Goal: Information Seeking & Learning: Find specific fact

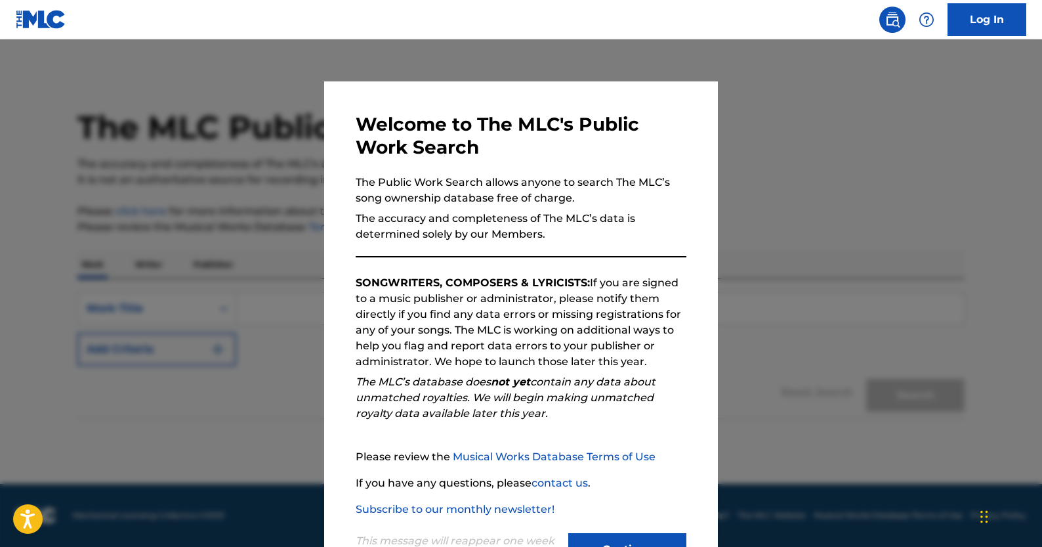
scroll to position [54, 0]
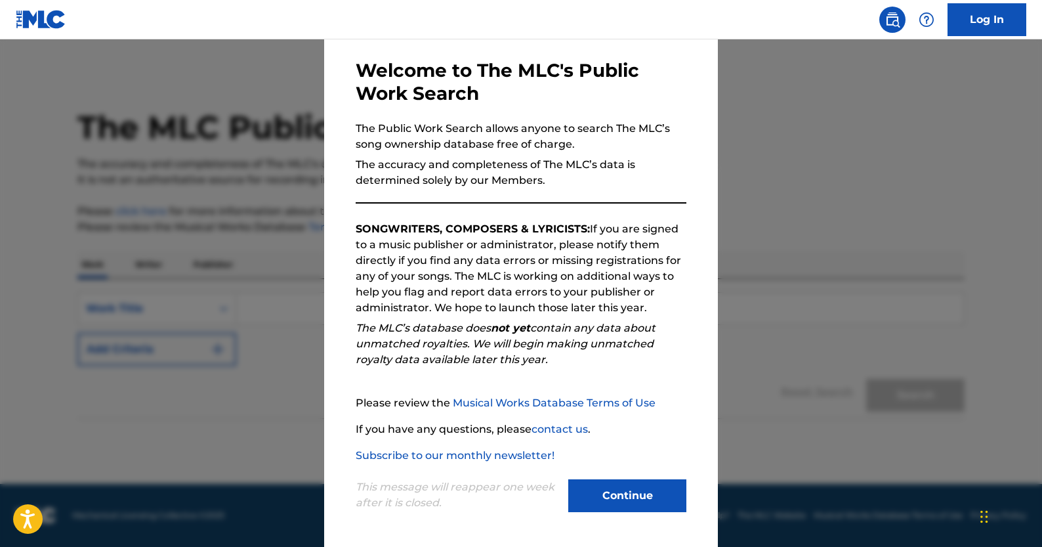
click at [643, 515] on div "Continue" at bounding box center [627, 497] width 118 height 36
click at [646, 501] on button "Continue" at bounding box center [627, 495] width 118 height 33
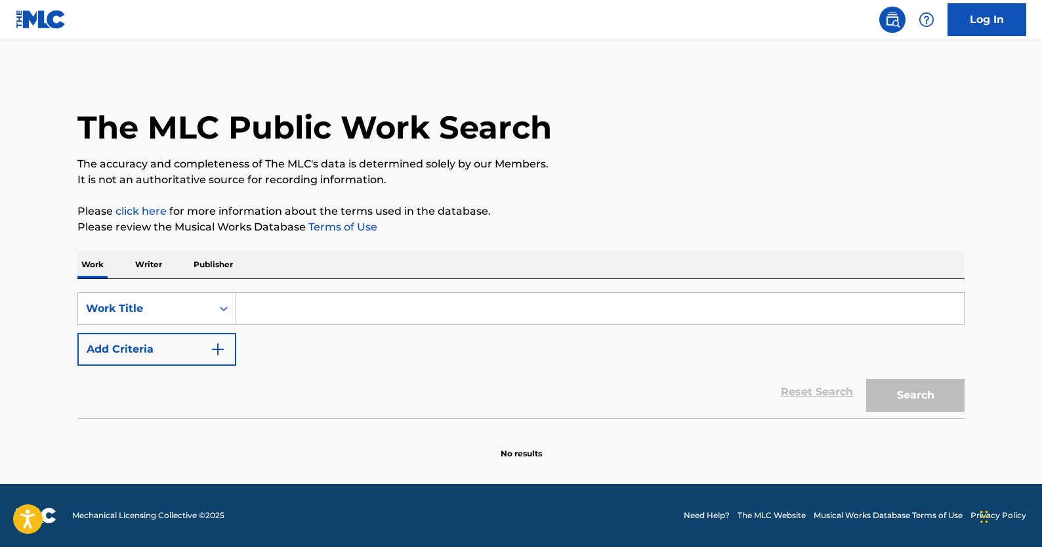
click at [217, 348] on img "Search Form" at bounding box center [218, 349] width 16 height 16
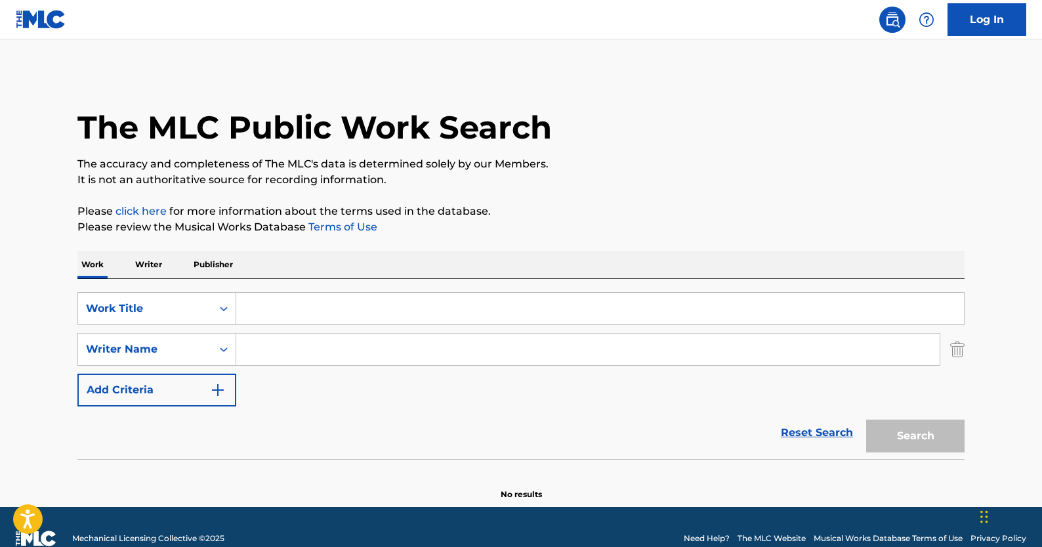
click at [278, 341] on input "Search Form" at bounding box center [588, 349] width 704 height 32
paste input "[PERSON_NAME]"
type input "[PERSON_NAME]"
click at [365, 309] on input "Search Form" at bounding box center [600, 309] width 728 height 32
paste input "[PERSON_NAME], [PERSON_NAME] J [PERSON_NAME]"
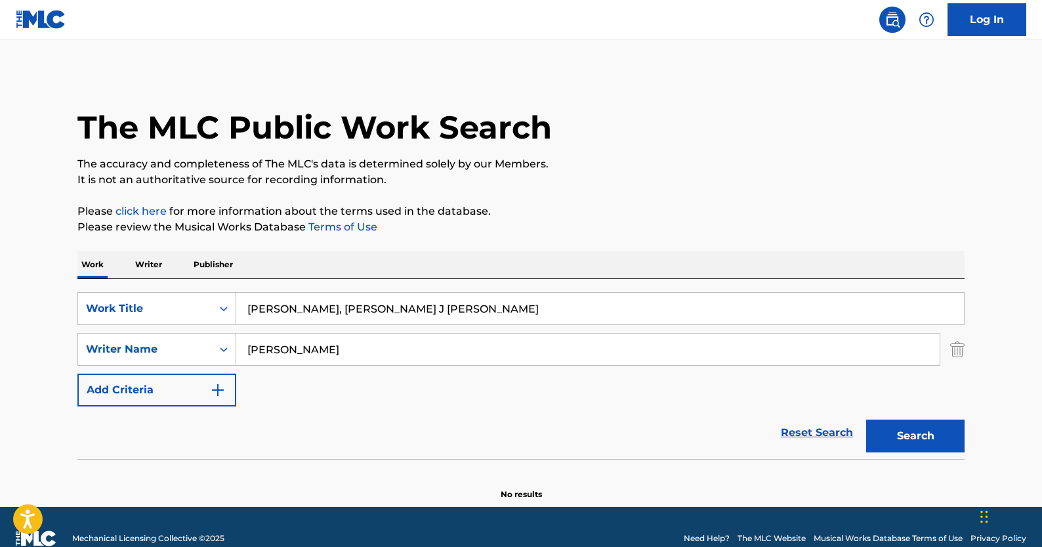
click at [325, 309] on input "[PERSON_NAME], [PERSON_NAME] J [PERSON_NAME]" at bounding box center [600, 309] width 728 height 32
type input "[PERSON_NAME], [PERSON_NAME] J [PERSON_NAME]"
drag, startPoint x: 419, startPoint y: 308, endPoint x: 134, endPoint y: 308, distance: 284.9
click at [134, 308] on div "SearchWithCriteriac18eded4-f5cb-4a8c-9913-9f2aa9dbfe99 Work Title [PERSON_NAME]…" at bounding box center [520, 308] width 887 height 33
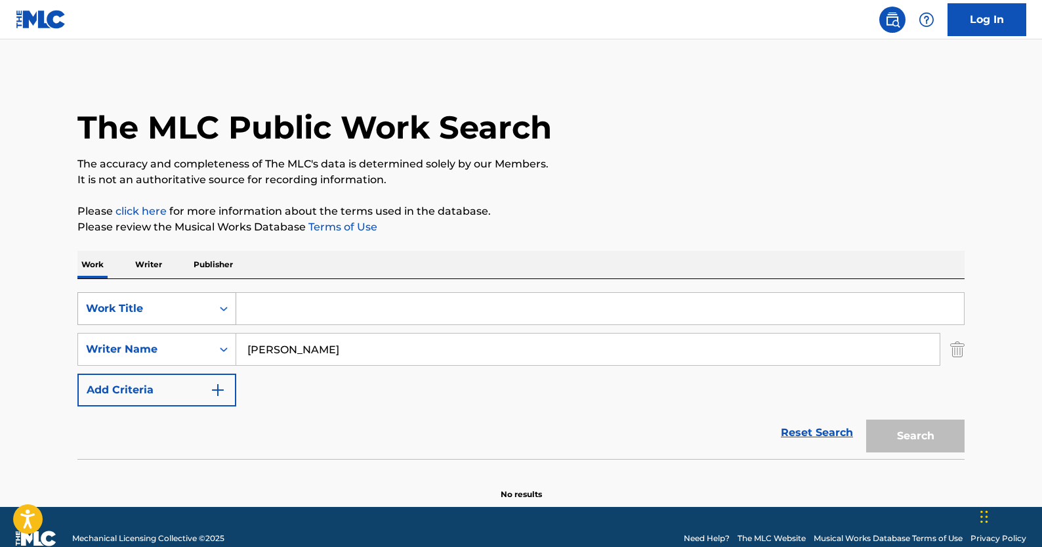
paste input "Color Money"
type input "color money"
click at [914, 450] on button "Search" at bounding box center [915, 435] width 98 height 33
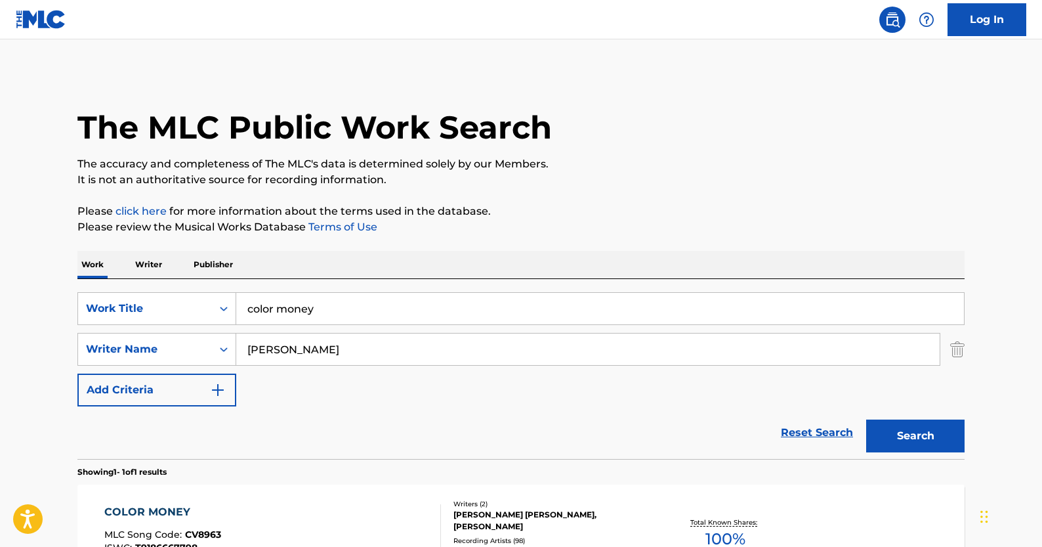
scroll to position [167, 0]
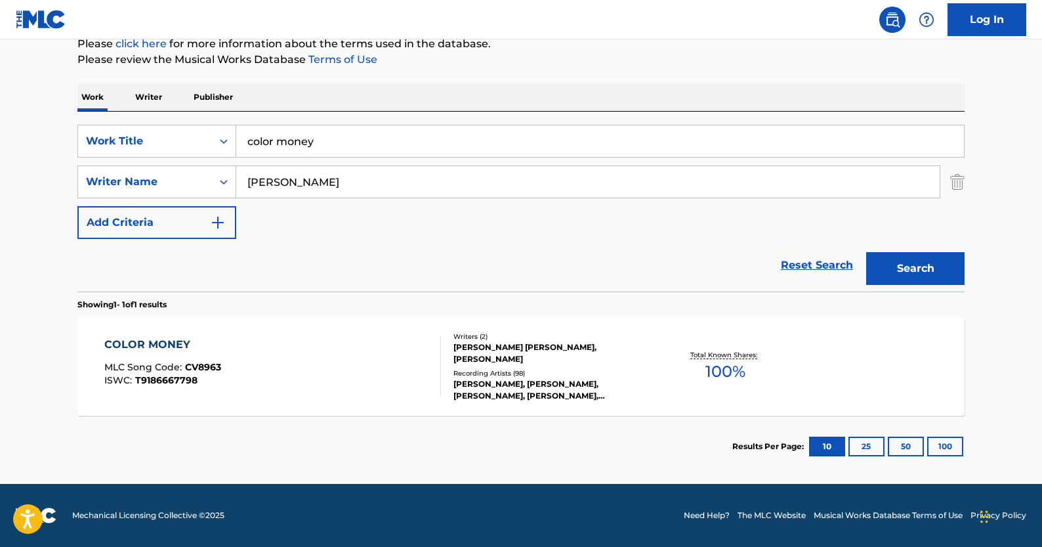
click at [698, 348] on div "Total Known Shares: 100 %" at bounding box center [726, 367] width 148 height 40
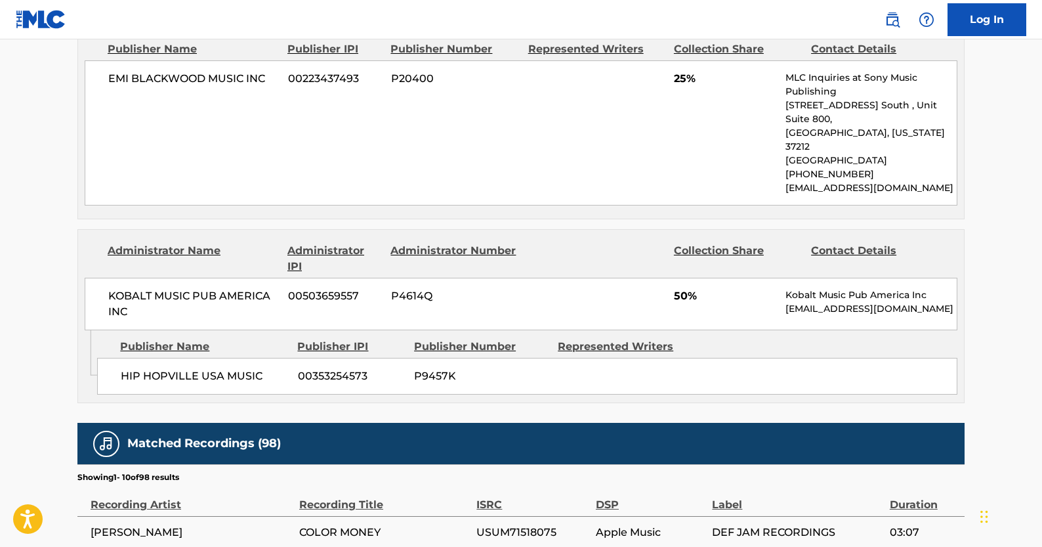
scroll to position [929, 0]
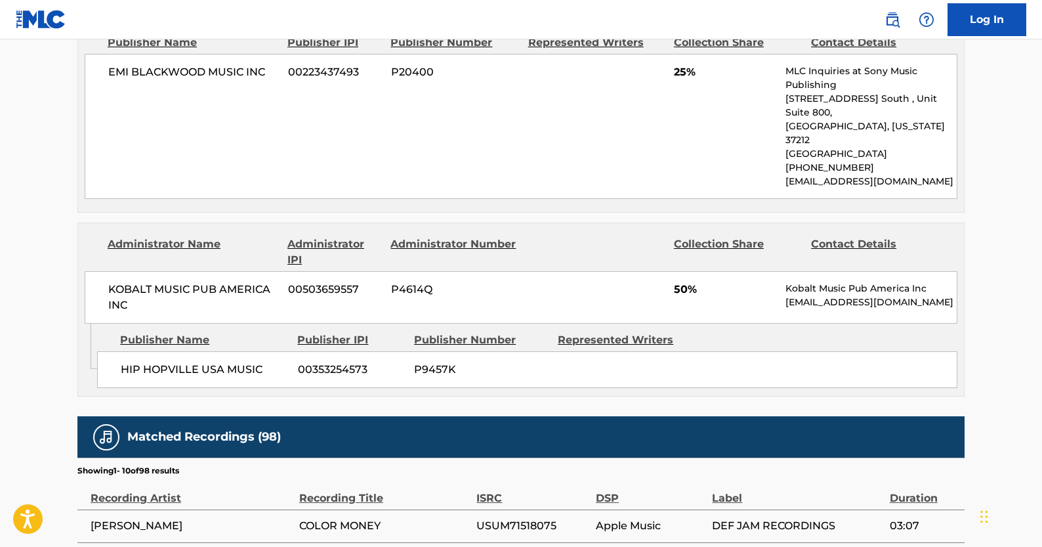
click at [200, 362] on span "HIP HOPVILLE USA MUSIC" at bounding box center [204, 370] width 167 height 16
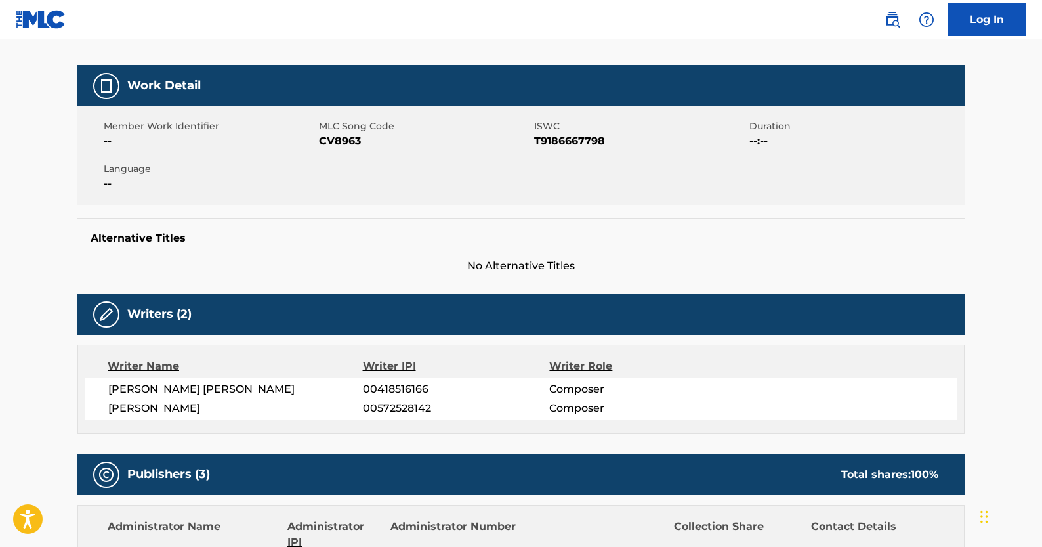
scroll to position [0, 0]
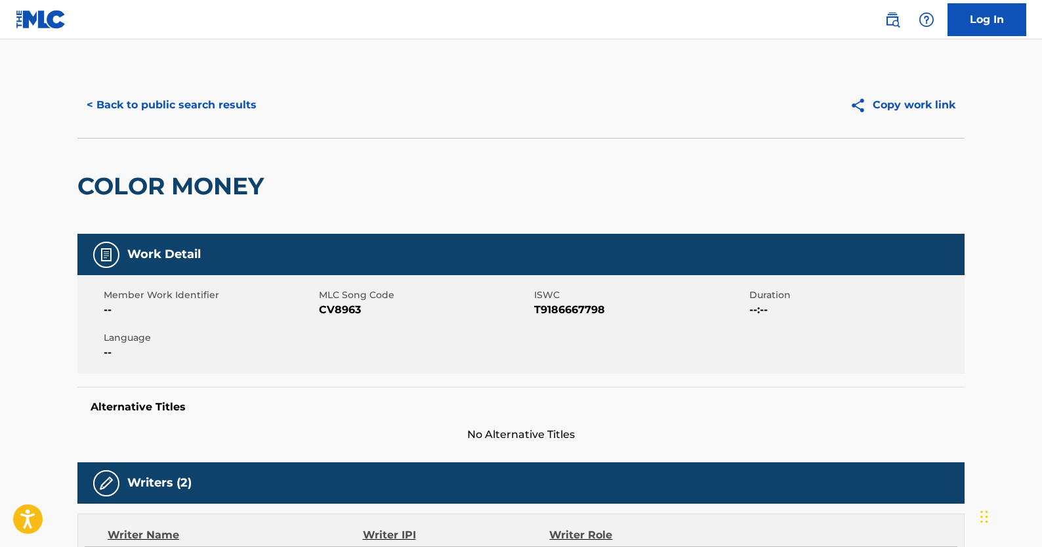
click at [172, 86] on div "< Back to public search results Copy work link" at bounding box center [520, 105] width 887 height 66
click at [172, 96] on button "< Back to public search results" at bounding box center [171, 105] width 188 height 33
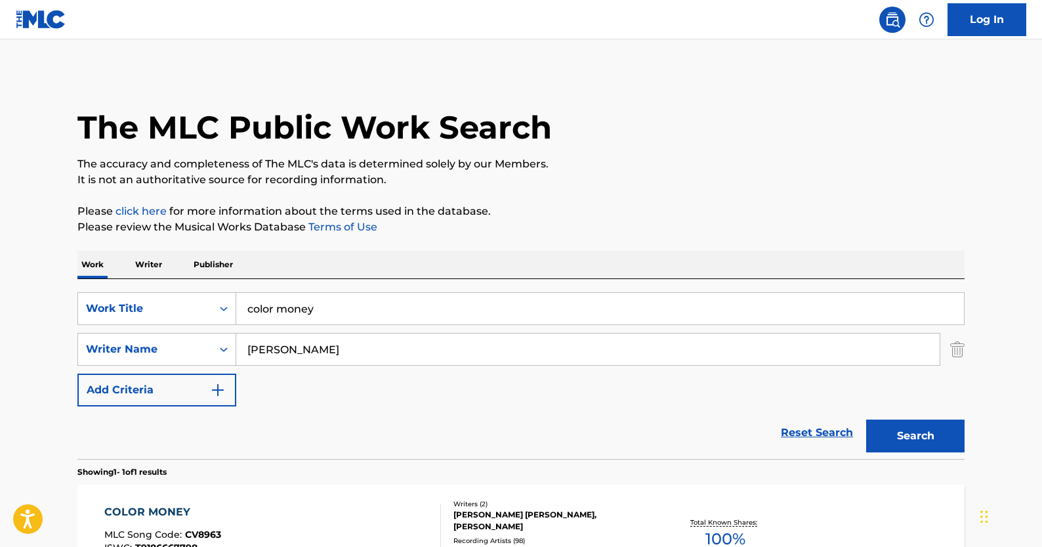
scroll to position [93, 0]
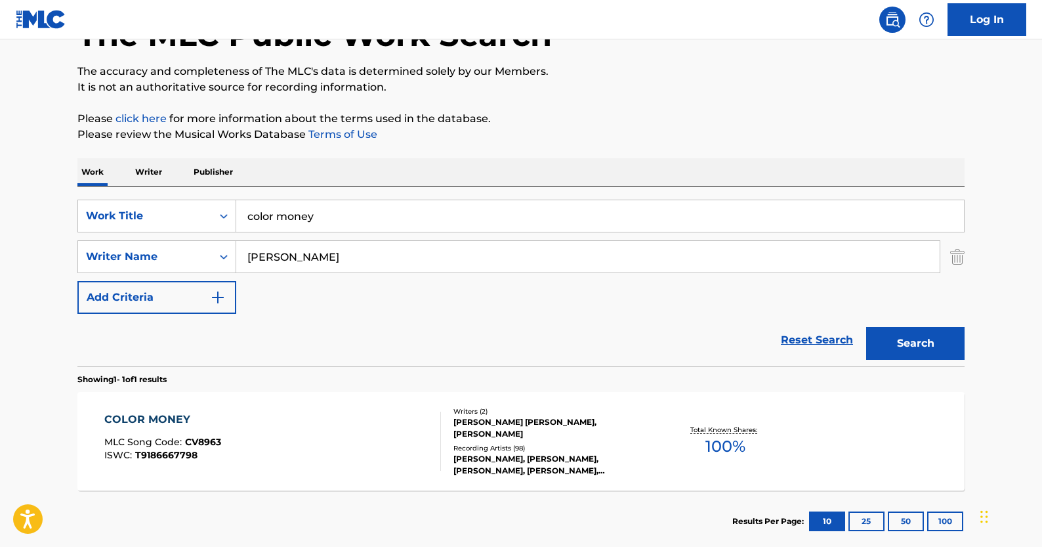
click at [834, 335] on link "Reset Search" at bounding box center [816, 340] width 85 height 29
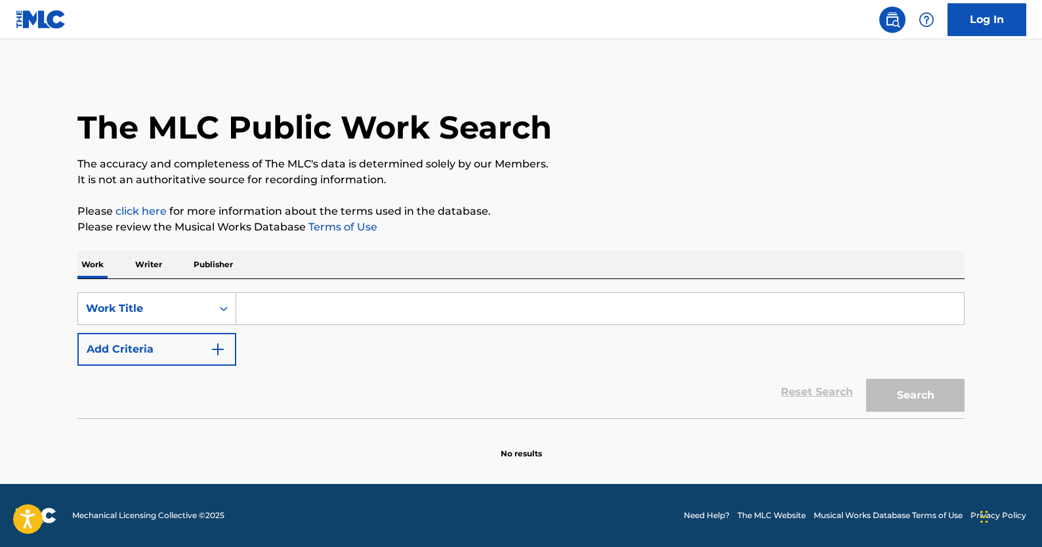
scroll to position [0, 0]
click at [211, 293] on div "Work Title" at bounding box center [156, 308] width 159 height 33
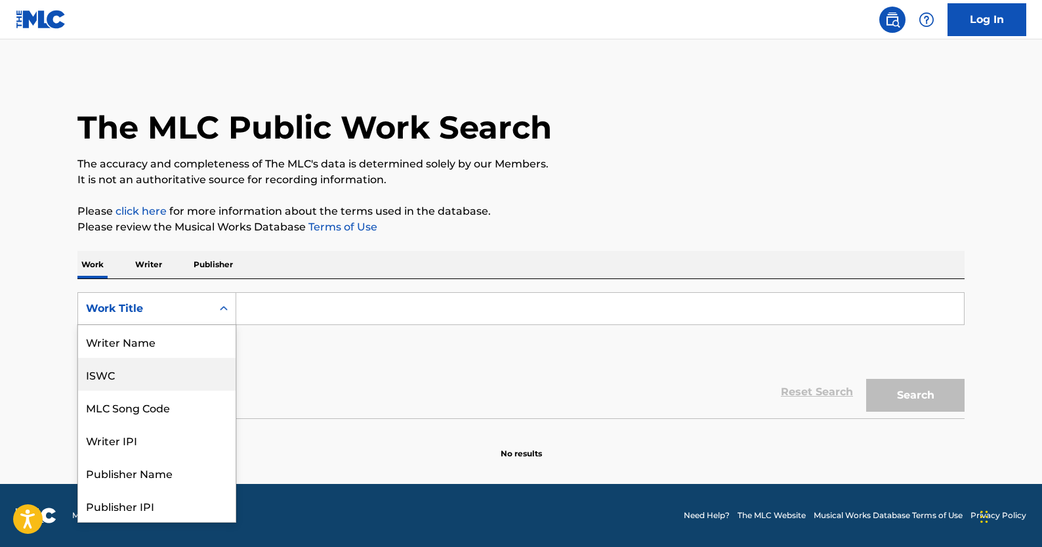
click at [164, 381] on div "ISWC" at bounding box center [157, 374] width 158 height 33
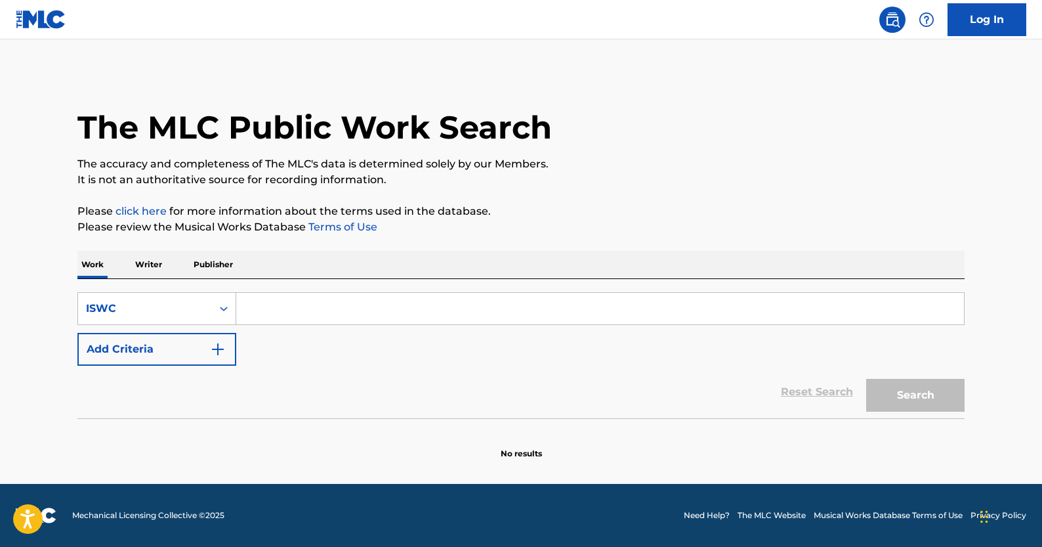
click at [297, 320] on input "Search Form" at bounding box center [600, 309] width 728 height 32
paste input "T0725229071"
type input "T0725229071"
click at [876, 397] on button "Search" at bounding box center [915, 395] width 98 height 33
click at [791, 386] on link "Reset Search" at bounding box center [816, 391] width 85 height 29
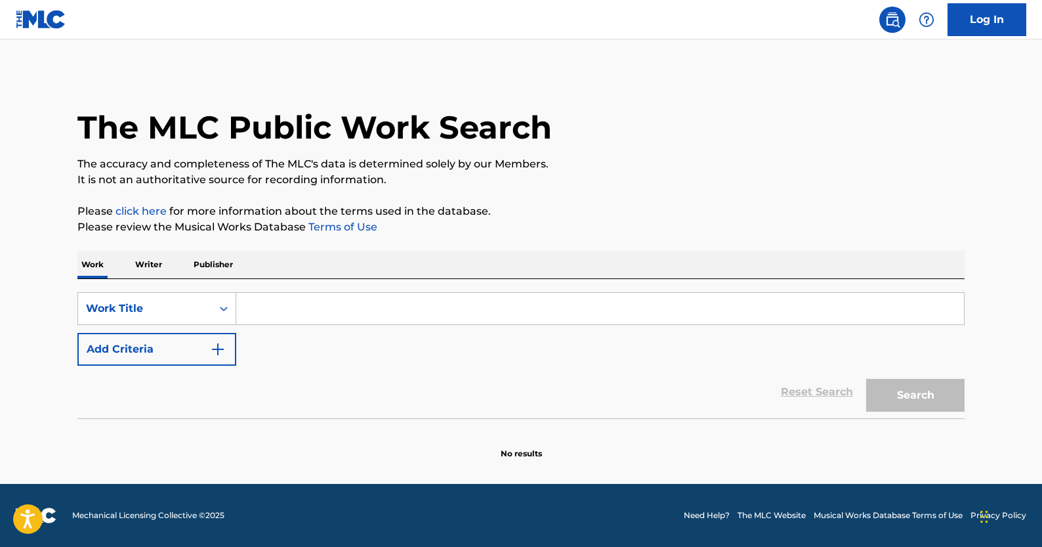
click at [349, 346] on div "SearchWithCriteriac18eded4-f5cb-4a8c-9913-9f2aa9dbfe99 Work Title Add Criteria" at bounding box center [520, 329] width 887 height 74
click at [221, 347] on img "Search Form" at bounding box center [218, 349] width 16 height 16
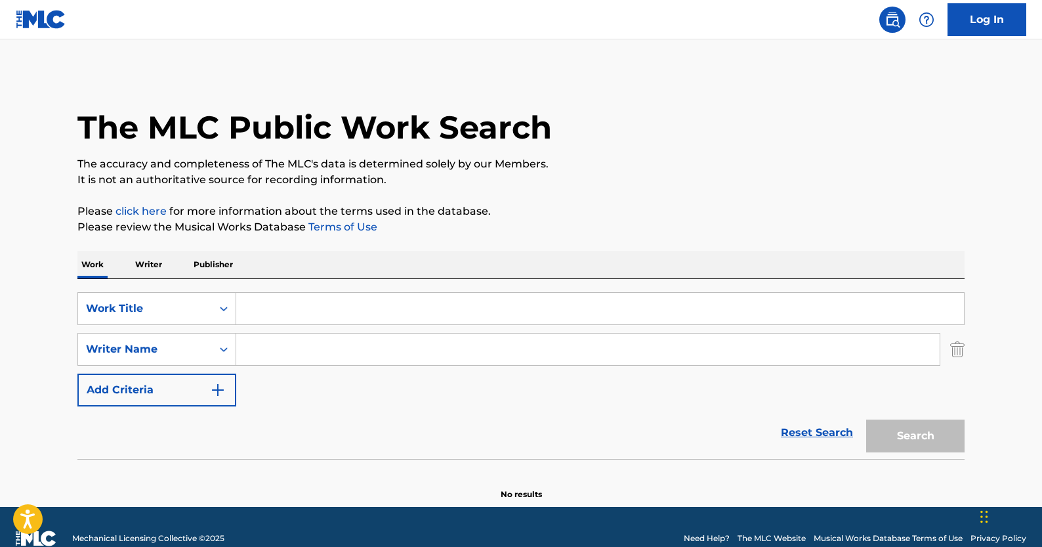
click at [282, 350] on input "Search Form" at bounding box center [588, 349] width 704 height 32
paste input "[PERSON_NAME] [PERSON_NAME]"
paste input "DIFFERENT"
drag, startPoint x: 415, startPoint y: 348, endPoint x: 517, endPoint y: 349, distance: 102.4
click at [517, 349] on input "[PERSON_NAME] [PERSON_NAME] DIFFERENT" at bounding box center [588, 349] width 704 height 32
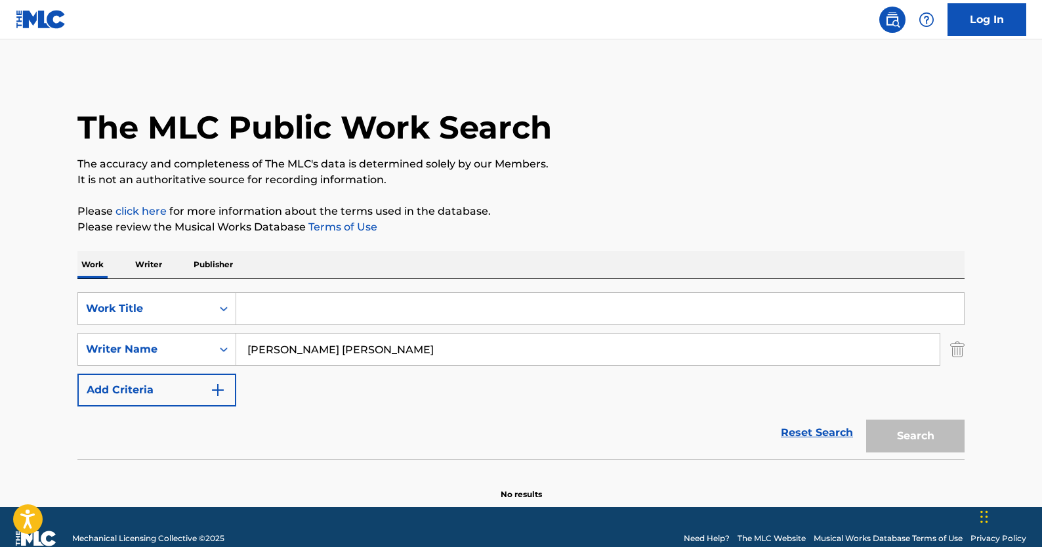
type input "[PERSON_NAME] [PERSON_NAME]"
click at [383, 301] on input "Search Form" at bounding box center [600, 309] width 728 height 32
paste input "DIFFERENT"
type input "different color"
click at [908, 433] on button "Search" at bounding box center [915, 435] width 98 height 33
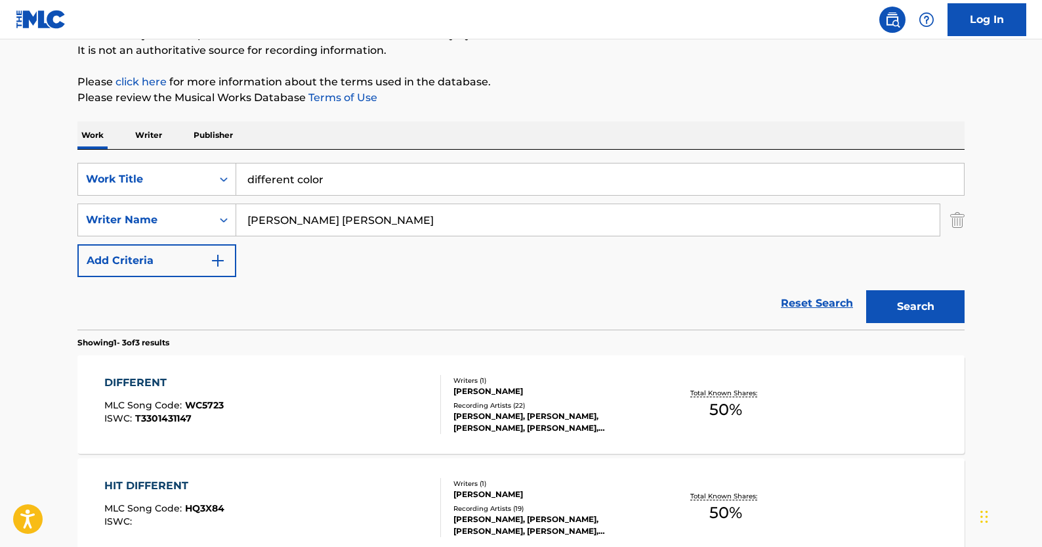
scroll to position [140, 0]
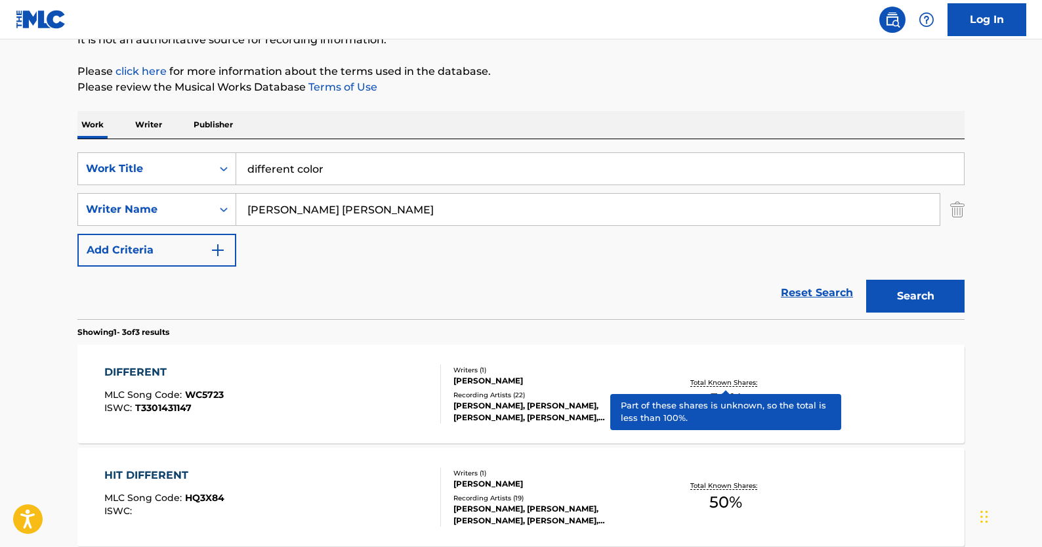
click at [721, 380] on p "Total Known Shares:" at bounding box center [725, 382] width 70 height 10
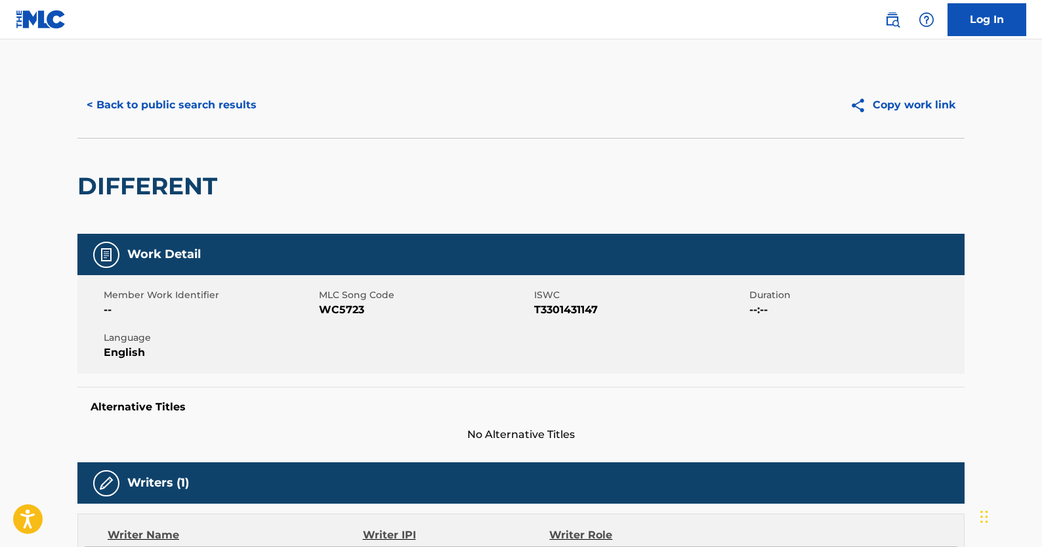
click at [170, 102] on button "< Back to public search results" at bounding box center [171, 105] width 188 height 33
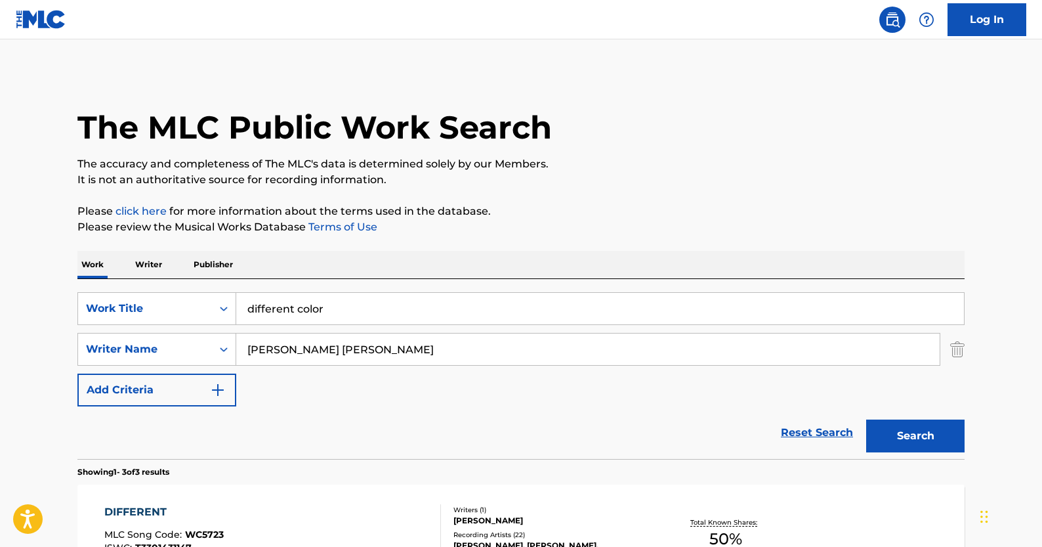
scroll to position [140, 0]
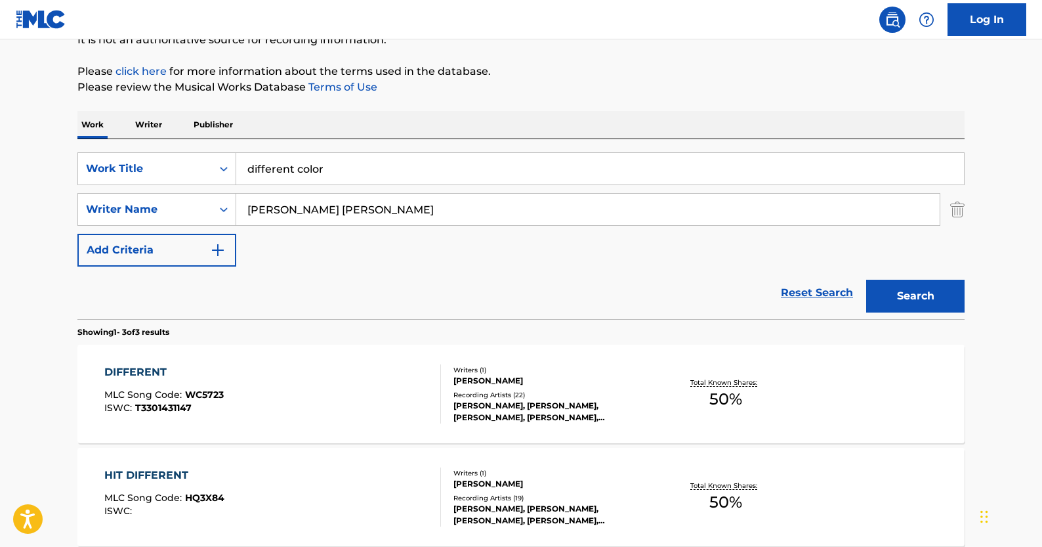
click at [818, 302] on link "Reset Search" at bounding box center [816, 292] width 85 height 29
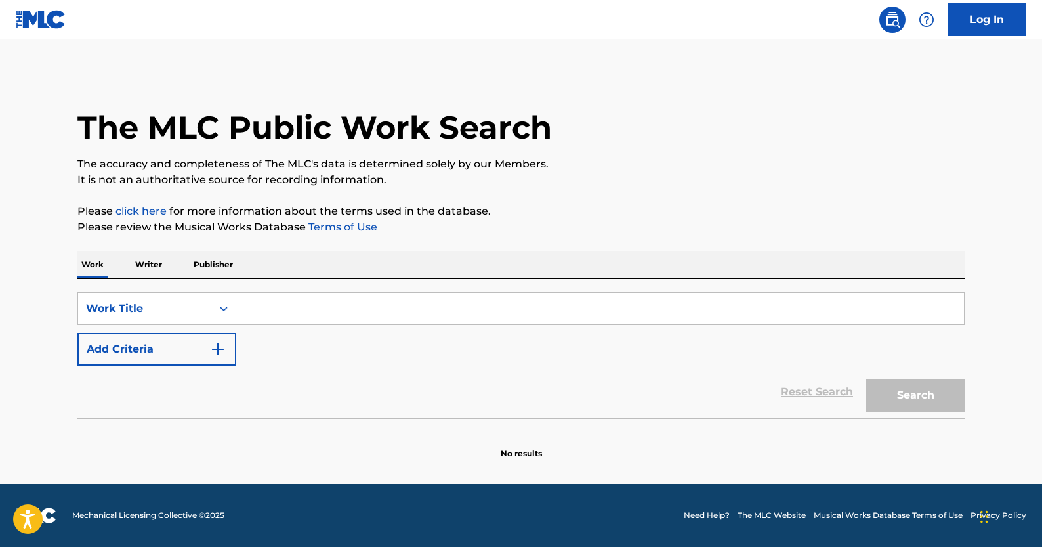
scroll to position [0, 0]
click at [219, 355] on img "Search Form" at bounding box center [218, 349] width 16 height 16
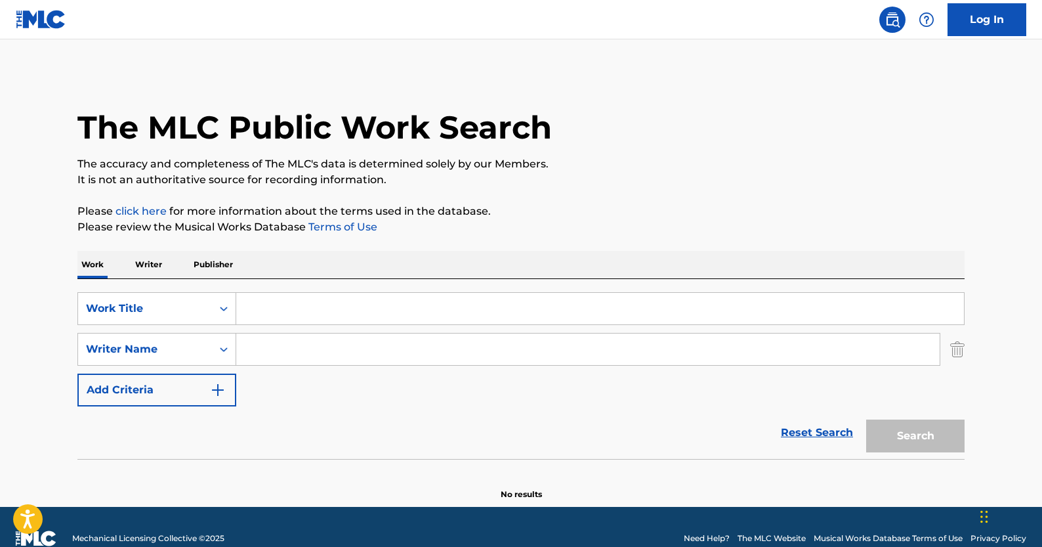
click at [314, 355] on input "Search Form" at bounding box center [588, 349] width 704 height 32
paste input "TAKE ME IN YOUR ARMS AGAIN"
type input "TAKE ME IN YOUR ARMS AGAIN"
click at [328, 318] on input "Search Form" at bounding box center [600, 309] width 728 height 32
paste input "[PERSON_NAME][DATE]"
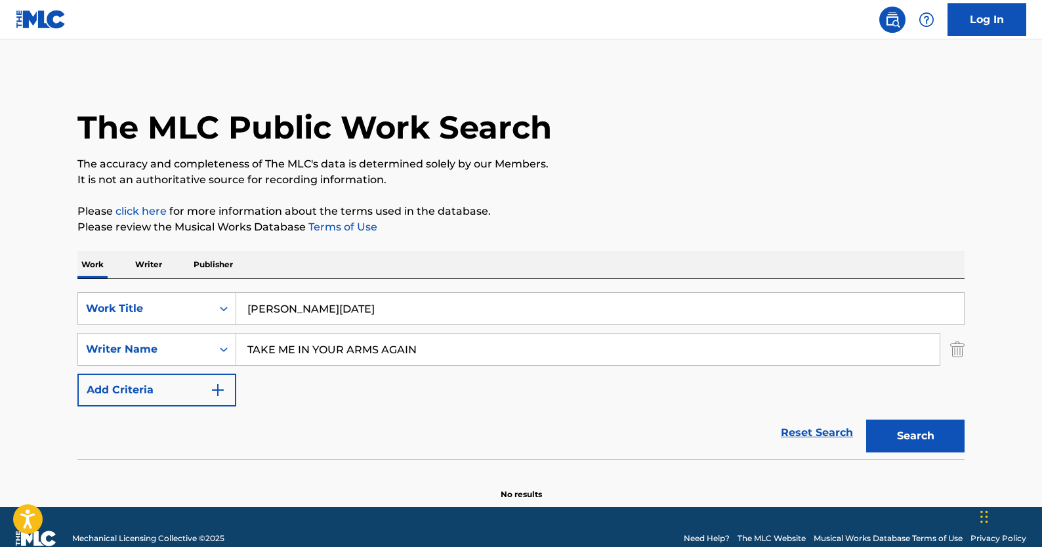
type input "[PERSON_NAME][DATE]"
click at [925, 438] on button "Search" at bounding box center [915, 435] width 98 height 33
drag, startPoint x: 355, startPoint y: 310, endPoint x: 104, endPoint y: 295, distance: 251.8
click at [104, 295] on div "SearchWithCriteriac18eded4-f5cb-4a8c-9913-9f2aa9dbfe99 Work Title [PERSON_NAME]…" at bounding box center [520, 308] width 887 height 33
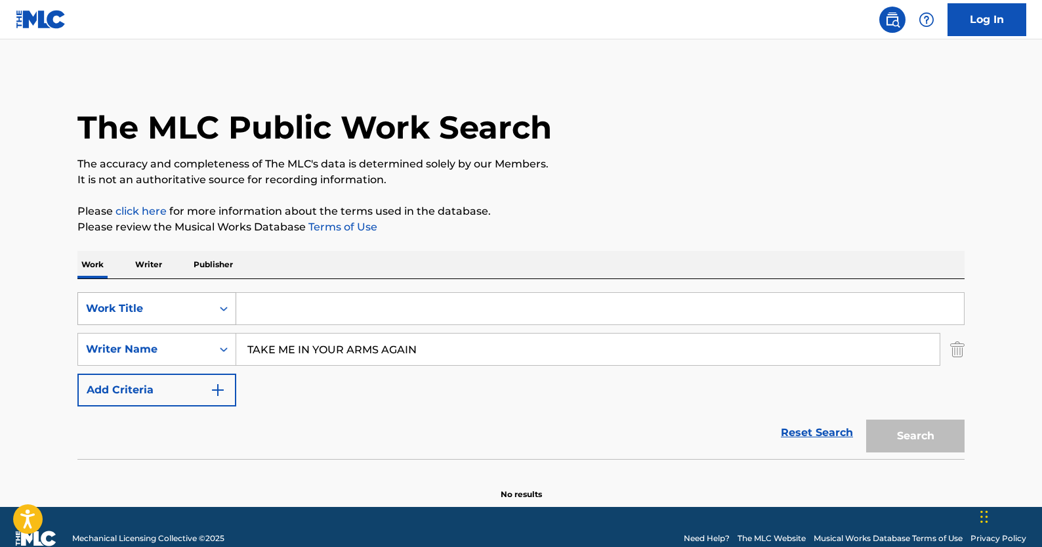
paste input "[PERSON_NAME]"
type input "[PERSON_NAME]"
click at [866, 419] on button "Search" at bounding box center [915, 435] width 98 height 33
drag, startPoint x: 376, startPoint y: 311, endPoint x: 22, endPoint y: 266, distance: 357.3
click at [22, 266] on main "The MLC Public Work Search The accuracy and completeness of The MLC's data is d…" at bounding box center [521, 272] width 1042 height 467
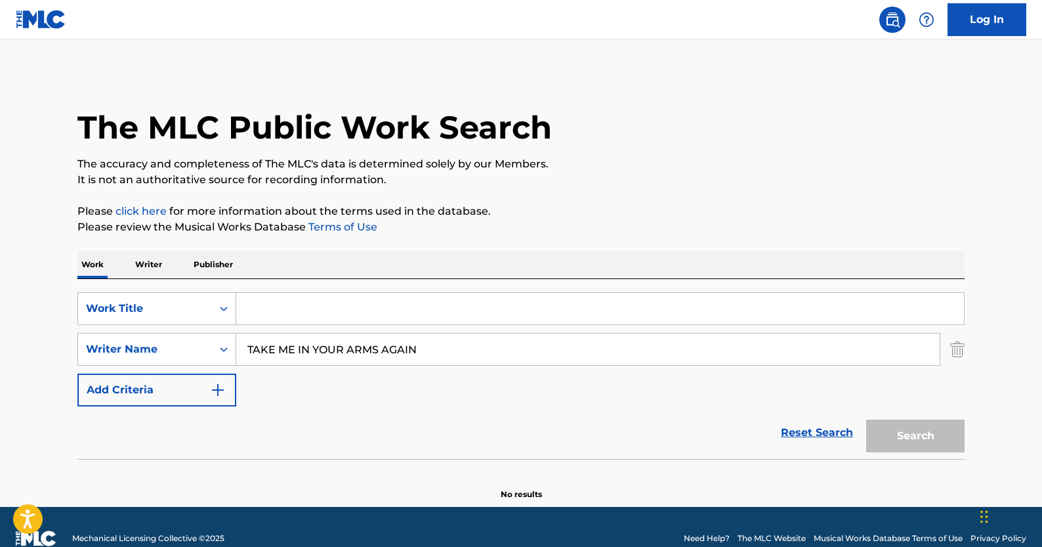
click at [434, 345] on input "TAKE ME IN YOUR ARMS AGAIN" at bounding box center [588, 349] width 704 height 32
paste input "[PERSON_NAME]"
drag, startPoint x: 417, startPoint y: 351, endPoint x: 242, endPoint y: 332, distance: 176.3
click at [242, 333] on div "TAKE ME IN YOUR ARMS AGAINRIVERA [PERSON_NAME]" at bounding box center [588, 349] width 704 height 33
type input "[PERSON_NAME]"
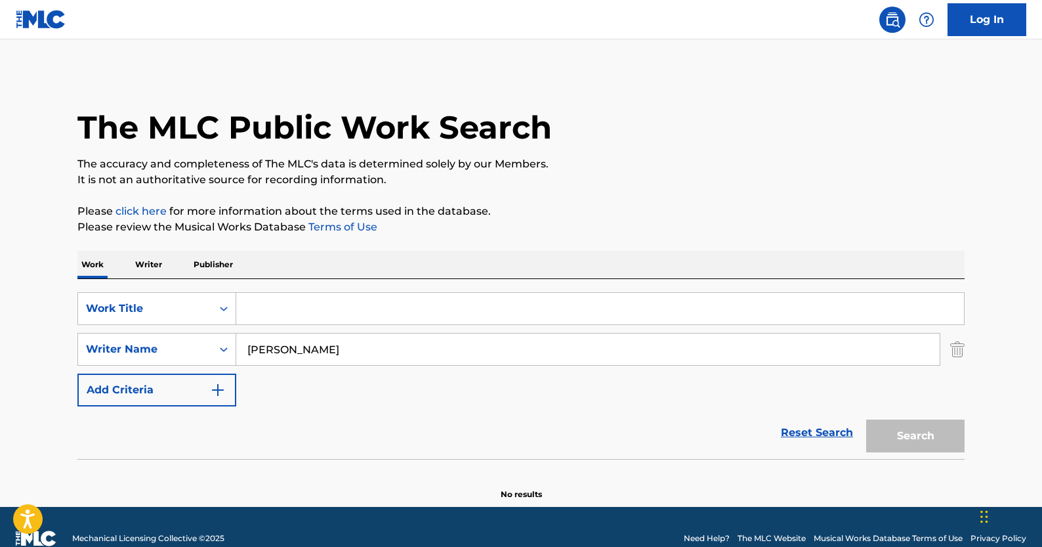
click at [281, 314] on input "Search Form" at bounding box center [600, 309] width 728 height 32
paste input "TAKE ME IN YOUR ARMS AGAIN"
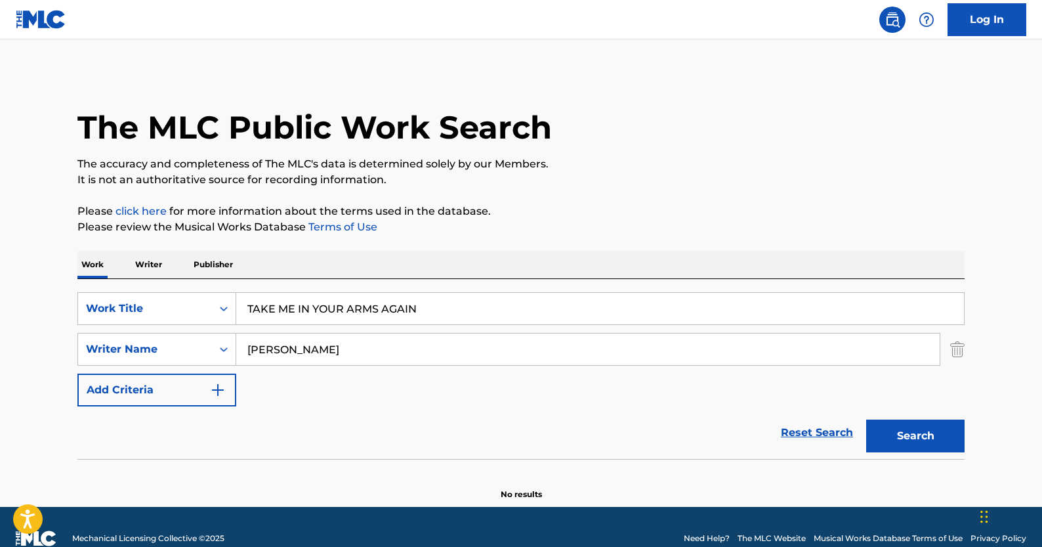
type input "TAKE ME IN YOUR ARMS AGAIN"
click at [904, 432] on button "Search" at bounding box center [915, 435] width 98 height 33
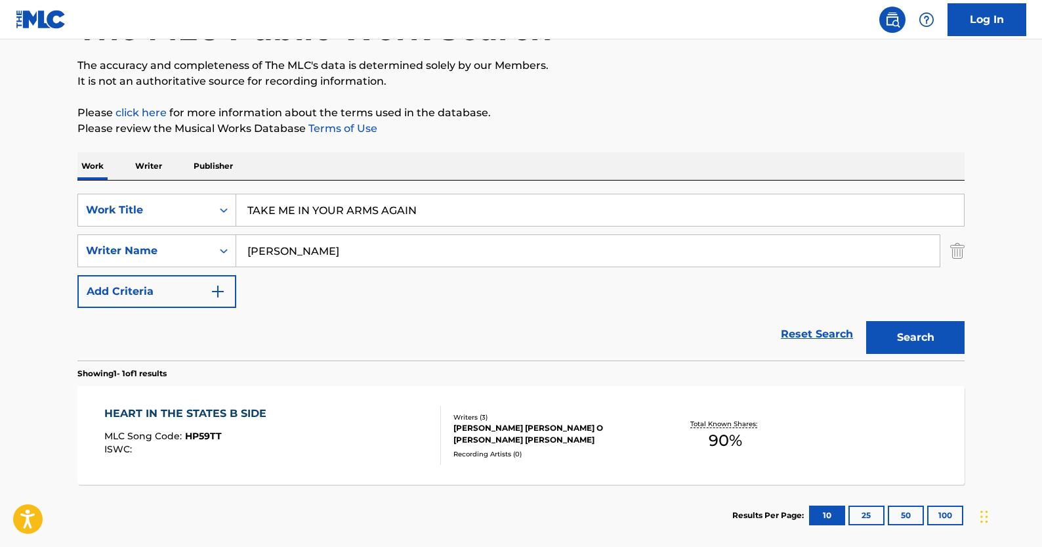
scroll to position [98, 0]
drag, startPoint x: 366, startPoint y: 253, endPoint x: 133, endPoint y: 226, distance: 233.8
click at [133, 226] on div "SearchWithCriteriac18eded4-f5cb-4a8c-9913-9f2aa9dbfe99 Work Title TAKE ME IN YO…" at bounding box center [520, 251] width 887 height 114
paste input "[PERSON_NAME][DATE]"
type input "[PERSON_NAME][DATE]"
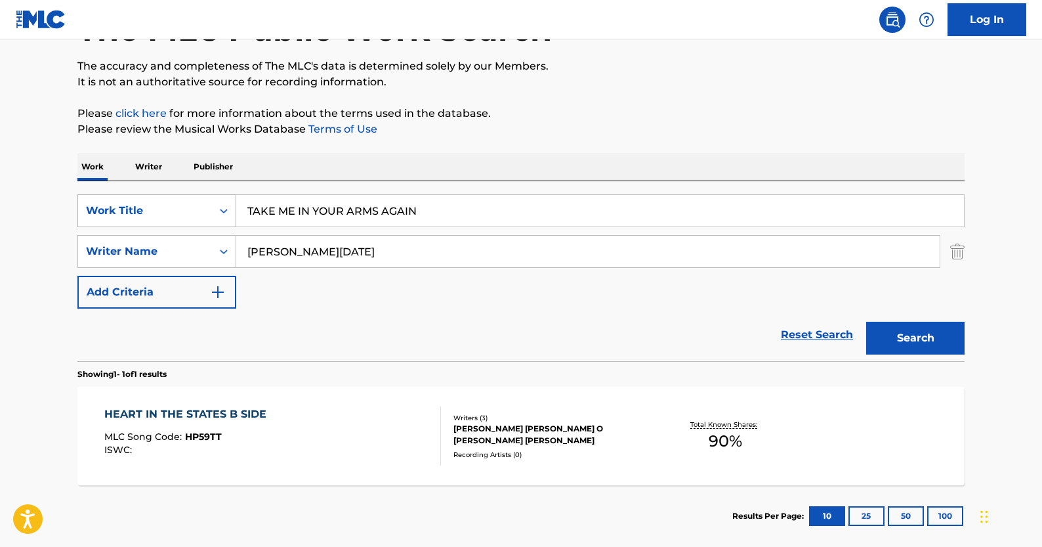
click at [866, 322] on button "Search" at bounding box center [915, 338] width 98 height 33
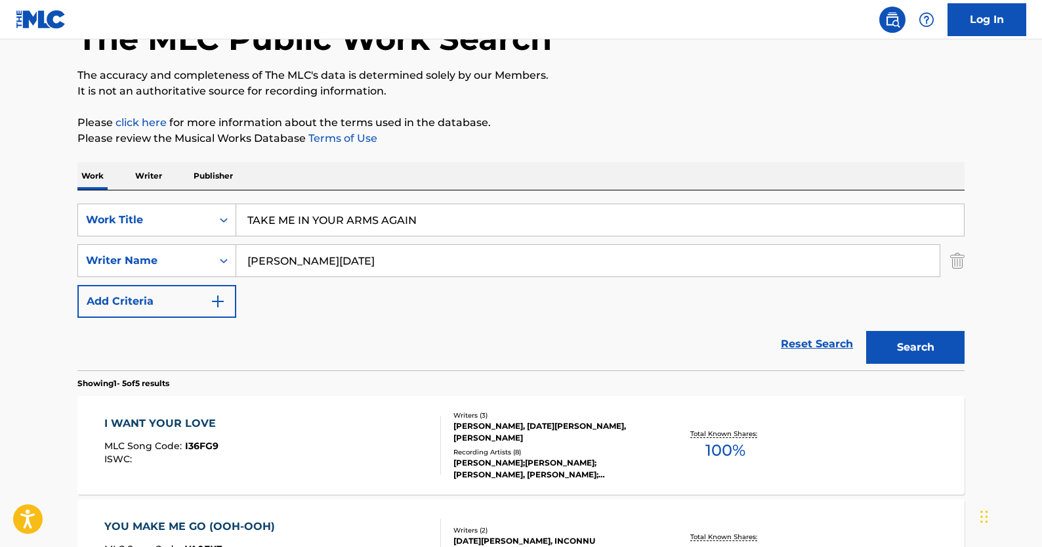
scroll to position [28, 0]
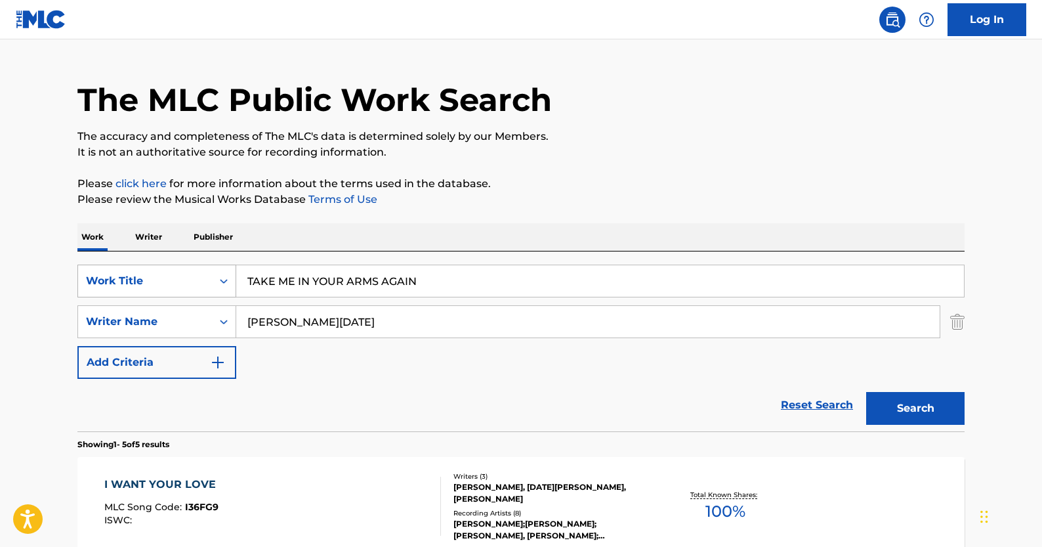
drag, startPoint x: 351, startPoint y: 319, endPoint x: 78, endPoint y: 286, distance: 275.1
click at [78, 286] on div "SearchWithCriteriac18eded4-f5cb-4a8c-9913-9f2aa9dbfe99 Work Title TAKE ME IN YO…" at bounding box center [520, 322] width 887 height 114
paste input "[PERSON_NAME]"
type input "[PERSON_NAME]"
click at [866, 392] on button "Search" at bounding box center [915, 408] width 98 height 33
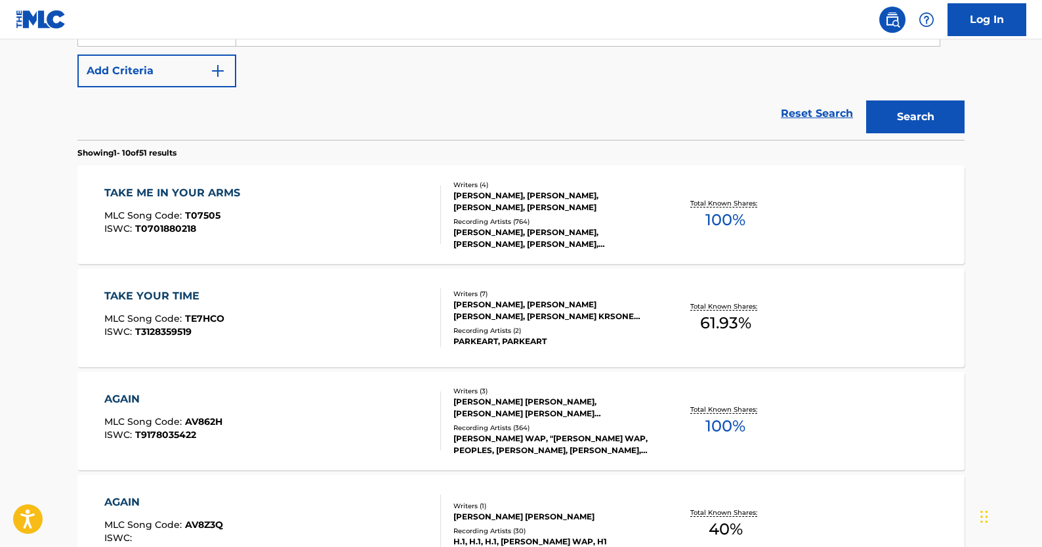
scroll to position [311, 0]
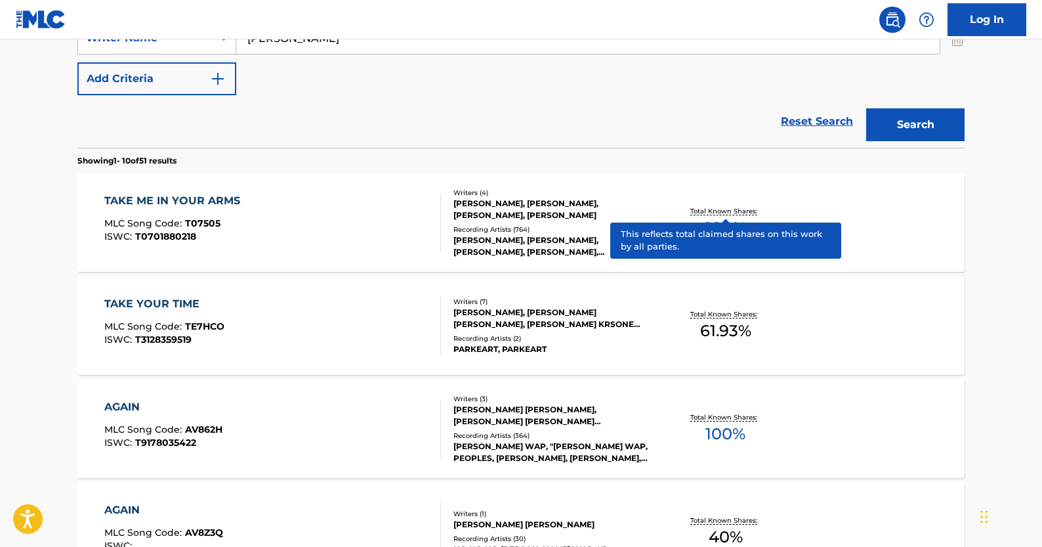
click at [711, 208] on p "Total Known Shares:" at bounding box center [725, 211] width 70 height 10
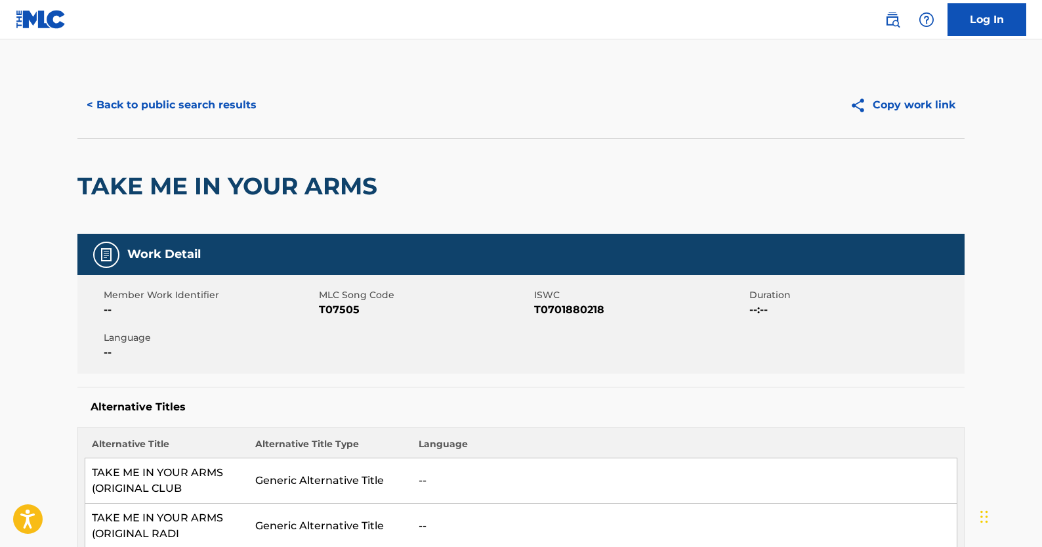
click at [104, 93] on button "< Back to public search results" at bounding box center [171, 105] width 188 height 33
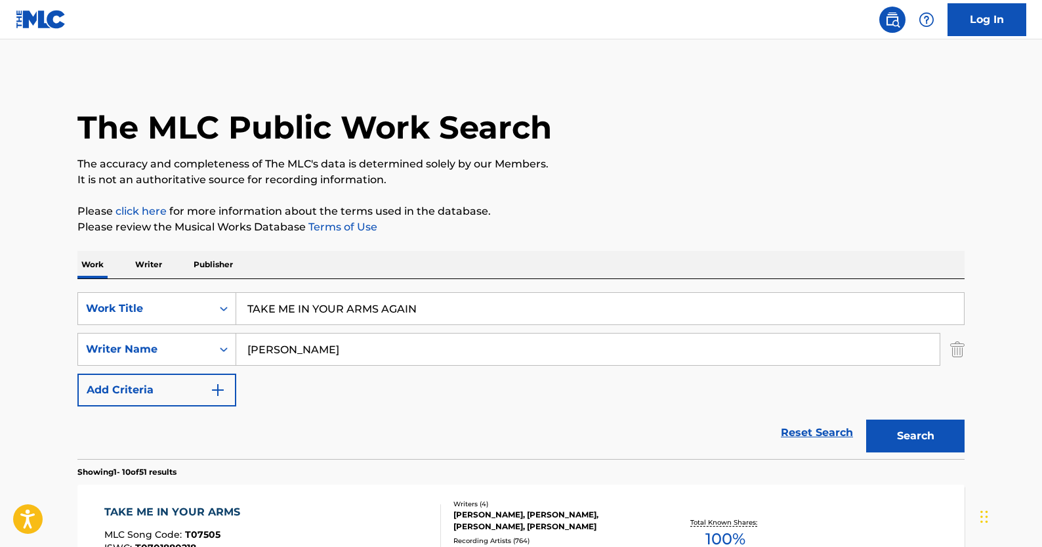
click at [798, 433] on link "Reset Search" at bounding box center [816, 432] width 85 height 29
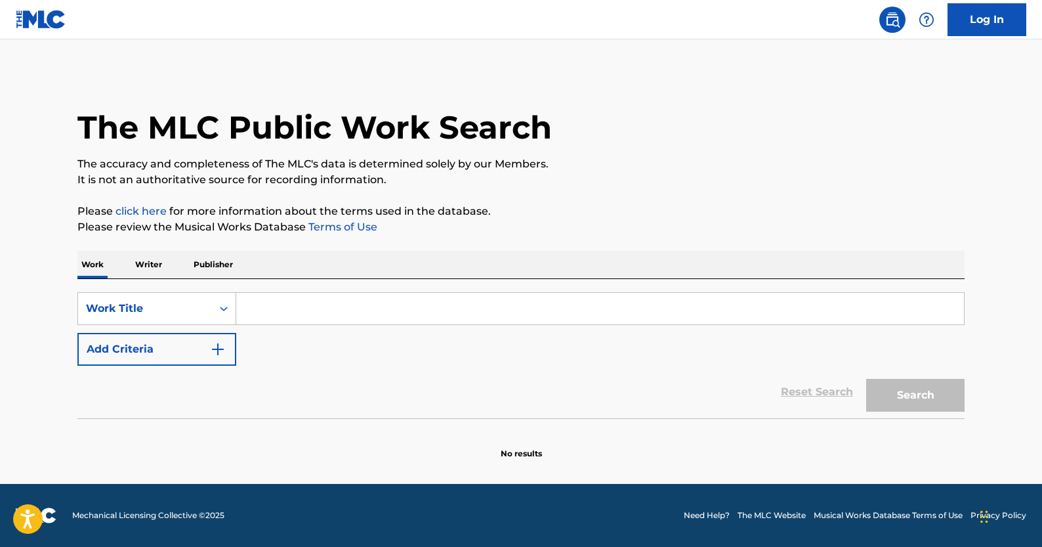
click at [265, 309] on input "Search Form" at bounding box center [600, 309] width 728 height 32
paste input "Be Good to Yourself"
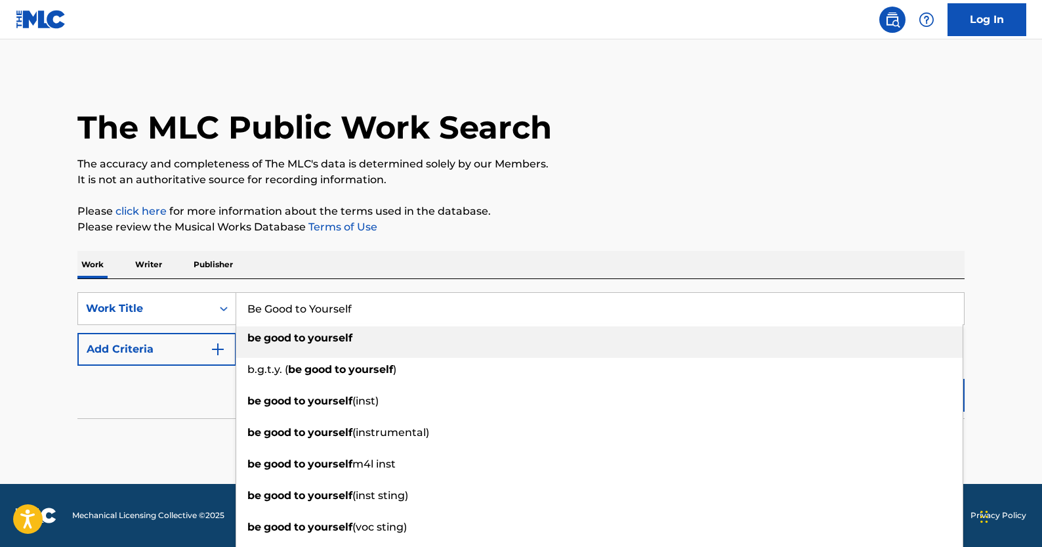
type input "Be Good to Yourself"
click at [226, 350] on button "Add Criteria" at bounding box center [156, 349] width 159 height 33
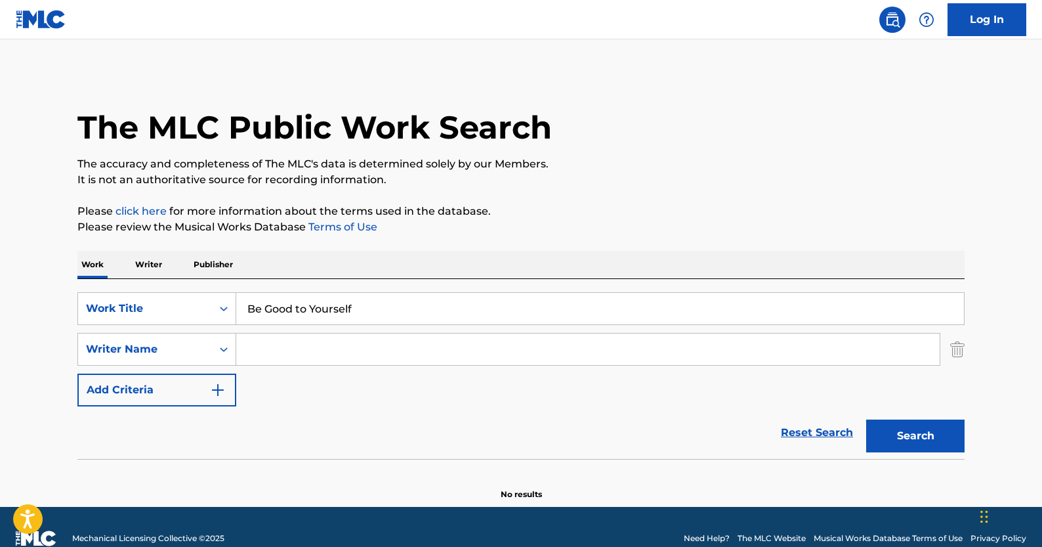
click at [398, 347] on input "Search Form" at bounding box center [588, 349] width 704 height 32
paste input "[PERSON_NAME]"
type input "[PERSON_NAME]"
click at [873, 428] on button "Search" at bounding box center [915, 435] width 98 height 33
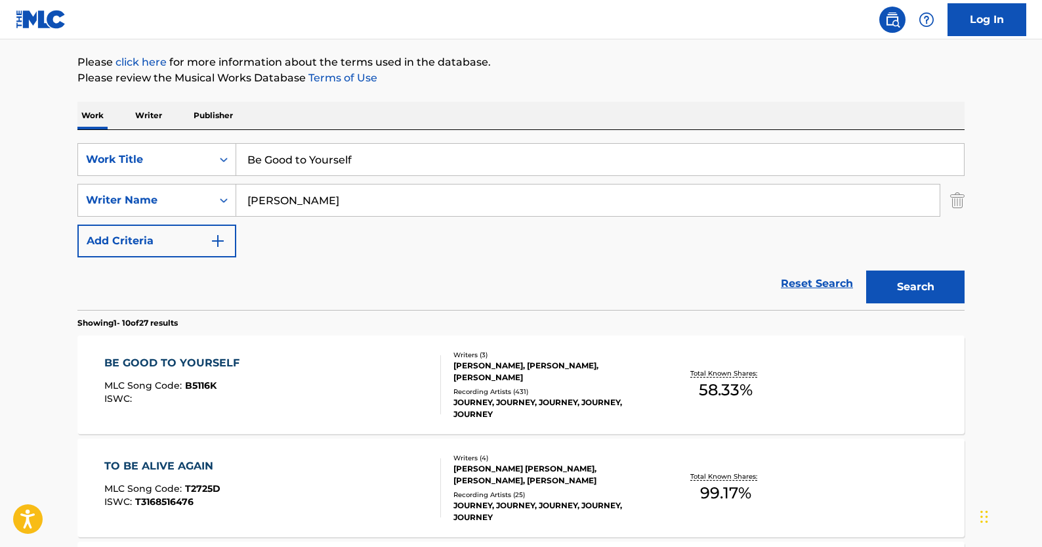
scroll to position [167, 0]
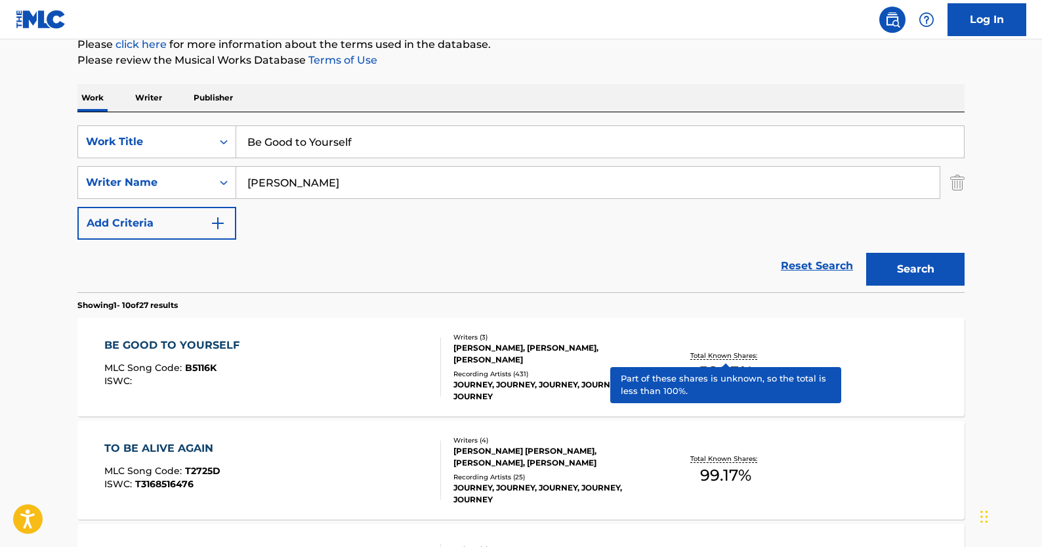
click at [701, 355] on p "Total Known Shares:" at bounding box center [725, 355] width 70 height 10
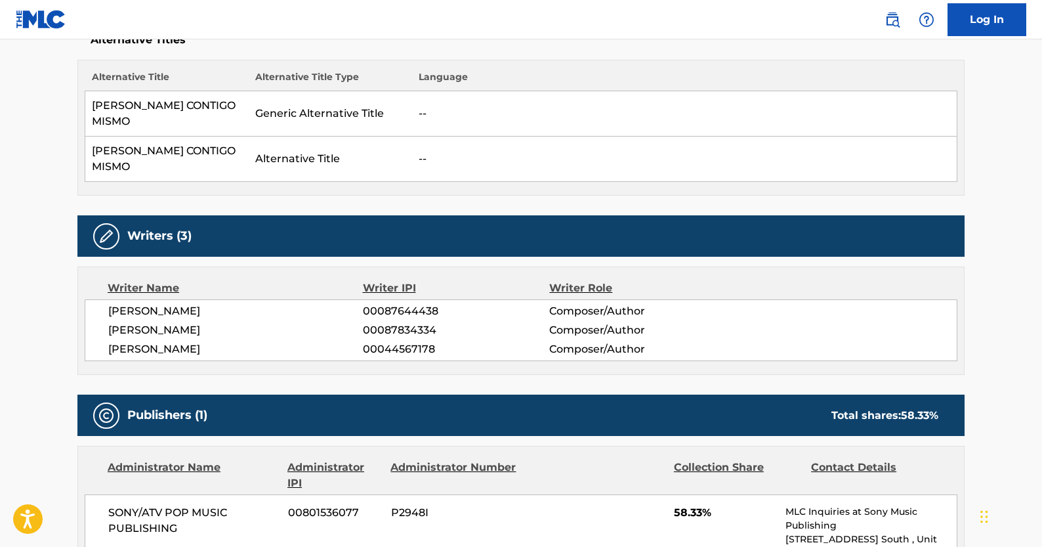
scroll to position [368, 0]
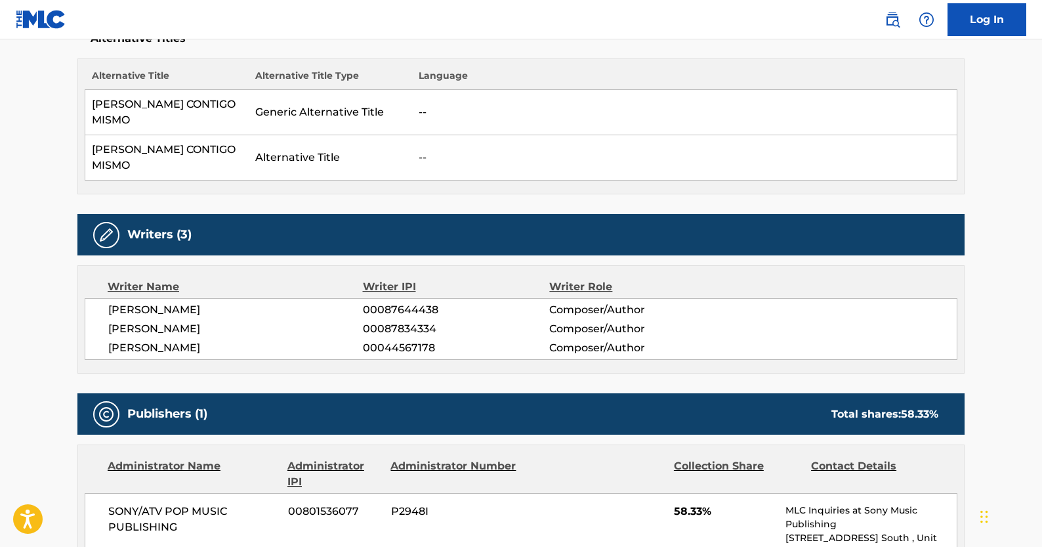
click at [671, 393] on div "Publishers (1) Total shares: 58.33 %" at bounding box center [520, 413] width 887 height 41
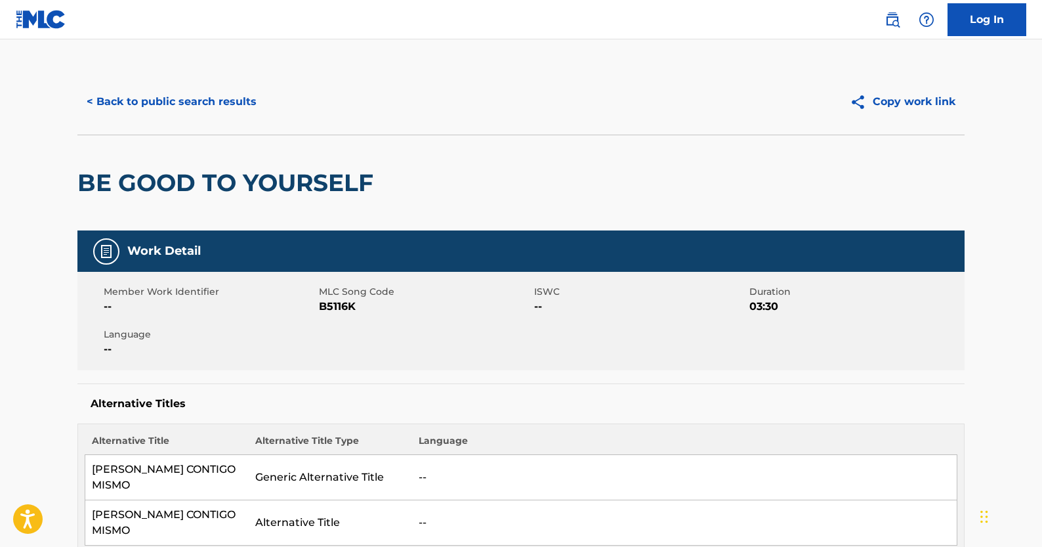
scroll to position [0, 0]
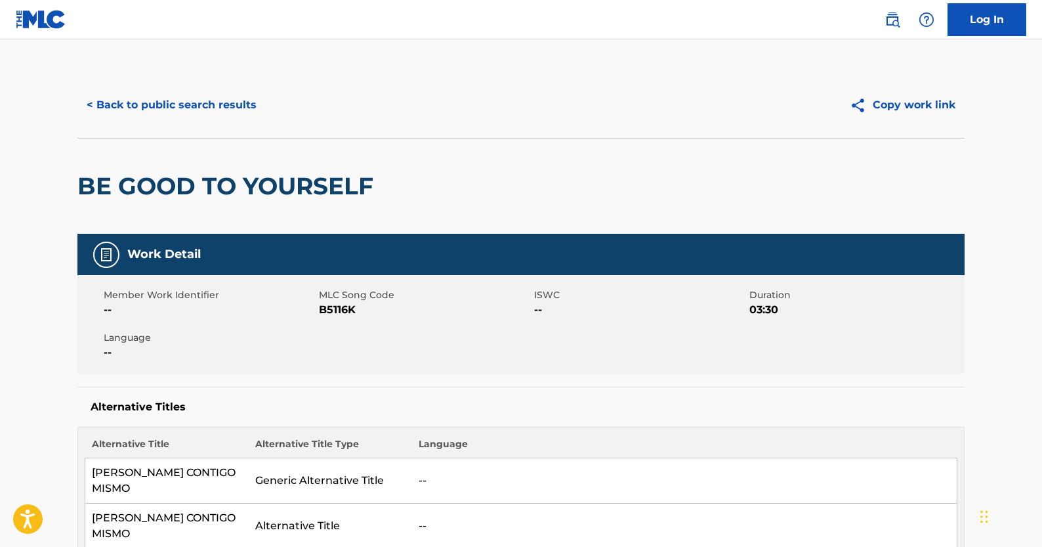
click at [222, 113] on button "< Back to public search results" at bounding box center [171, 105] width 188 height 33
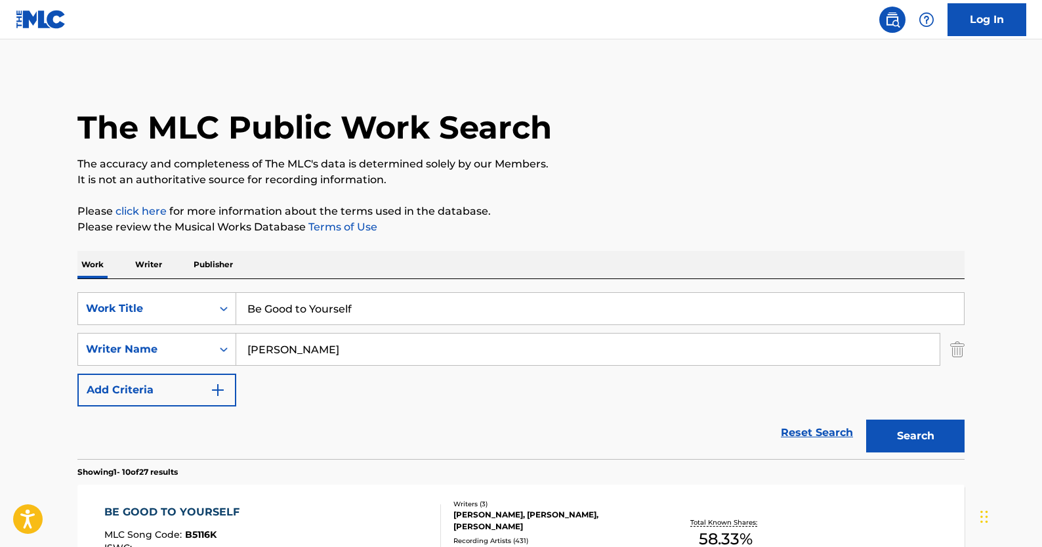
scroll to position [167, 0]
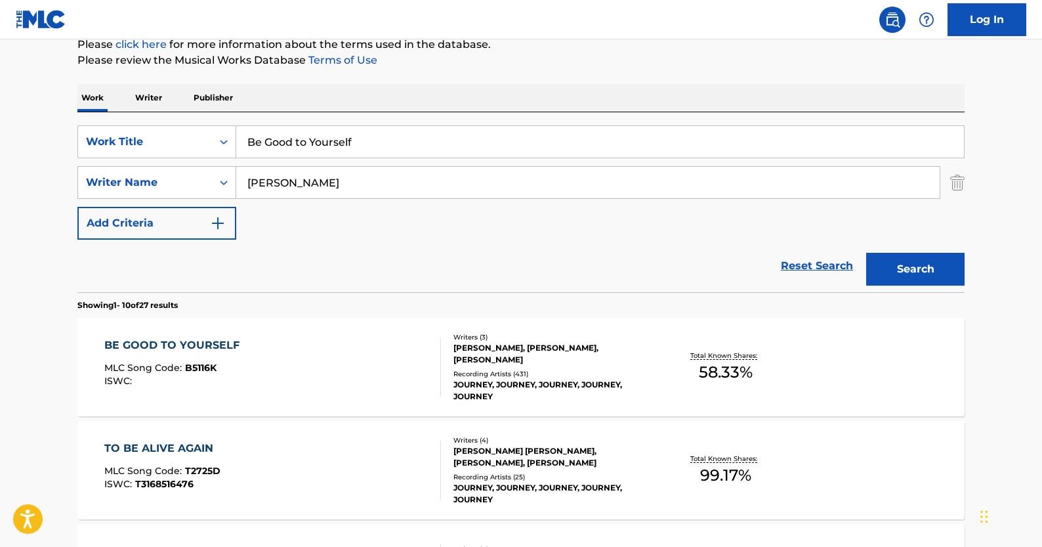
click at [809, 265] on link "Reset Search" at bounding box center [816, 265] width 85 height 29
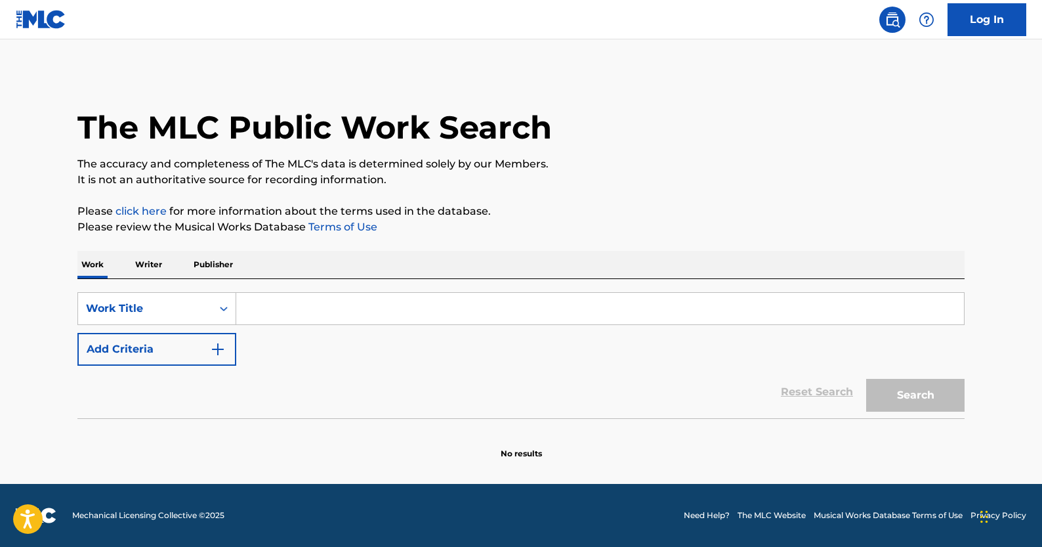
scroll to position [0, 0]
click at [321, 303] on input "Search Form" at bounding box center [600, 309] width 728 height 32
paste input "Say Something"
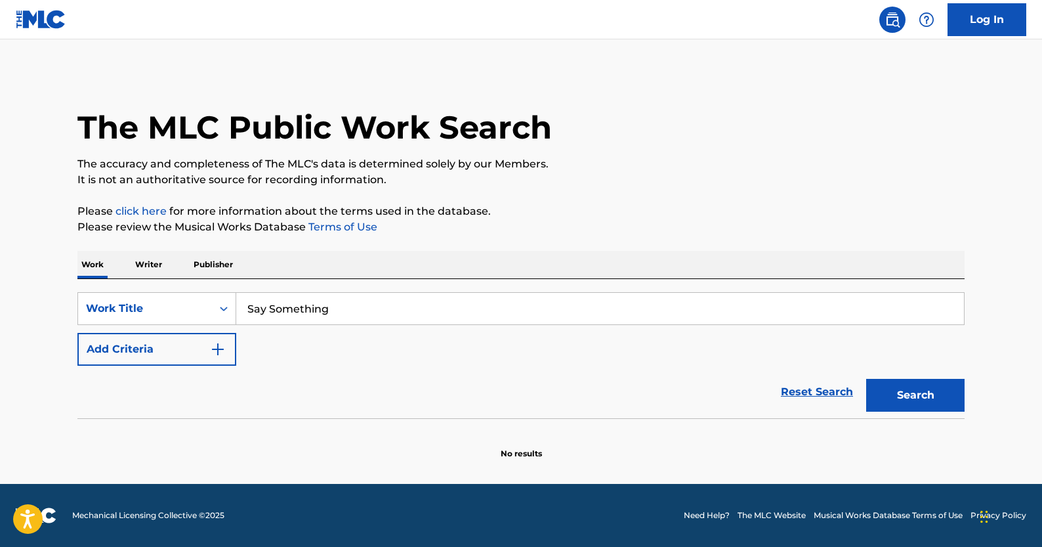
type input "Say Something"
click at [207, 355] on button "Add Criteria" at bounding box center [156, 349] width 159 height 33
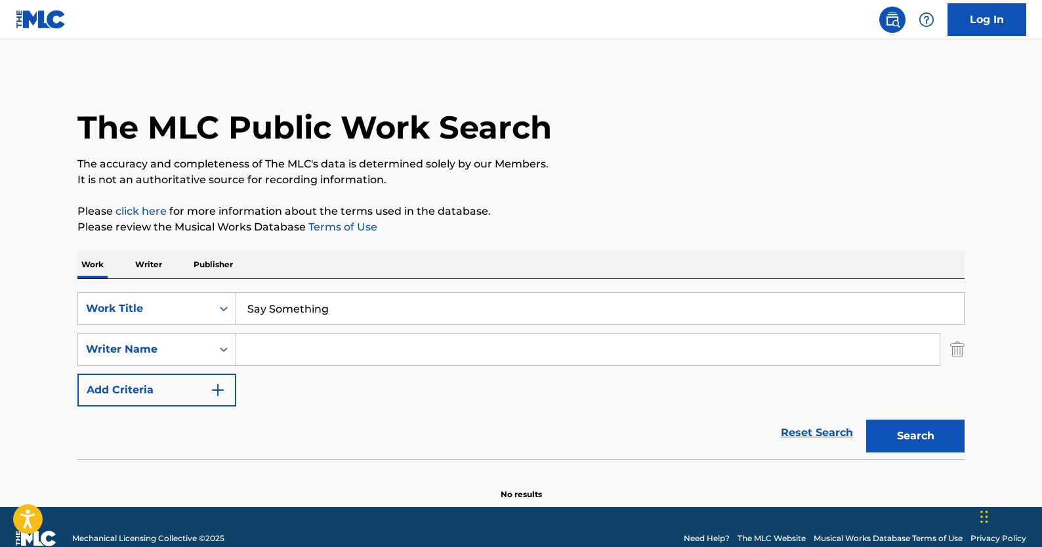
click at [414, 352] on input "Search Form" at bounding box center [588, 349] width 704 height 32
paste input "KHALEH PARI VANIA"
type input "KHALEH PARI VANIA"
click at [912, 454] on div "Search" at bounding box center [912, 432] width 105 height 53
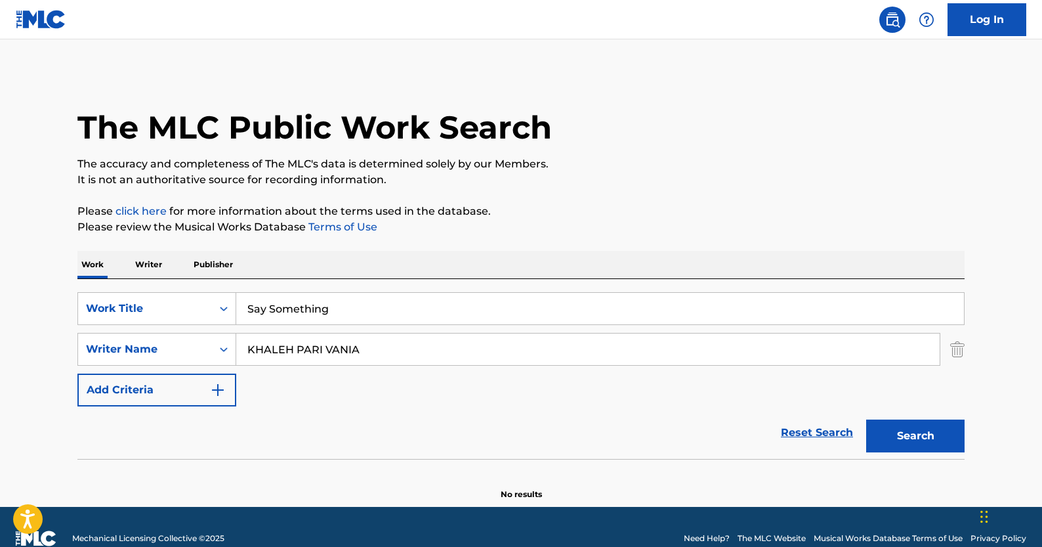
click at [912, 448] on button "Search" at bounding box center [915, 435] width 98 height 33
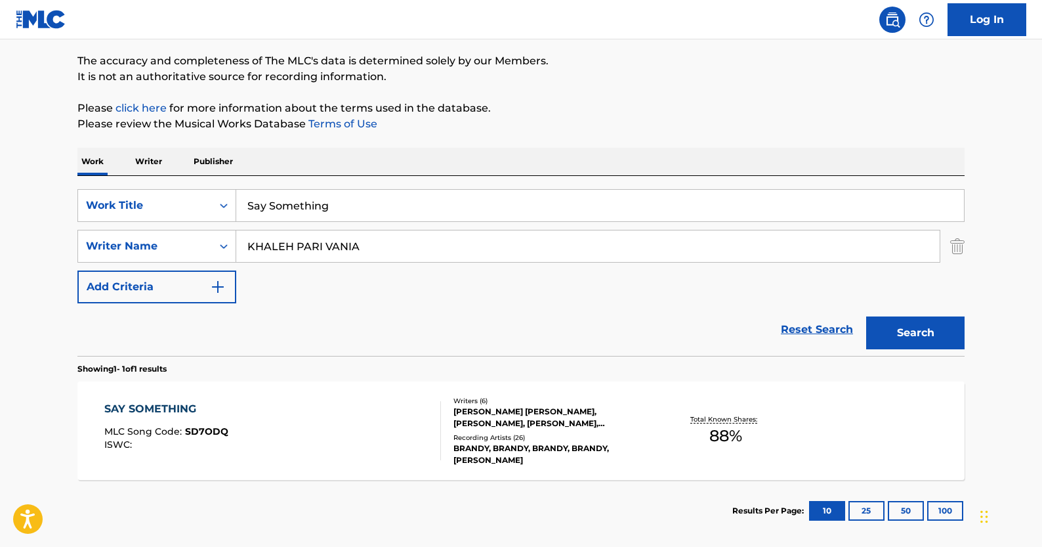
scroll to position [167, 0]
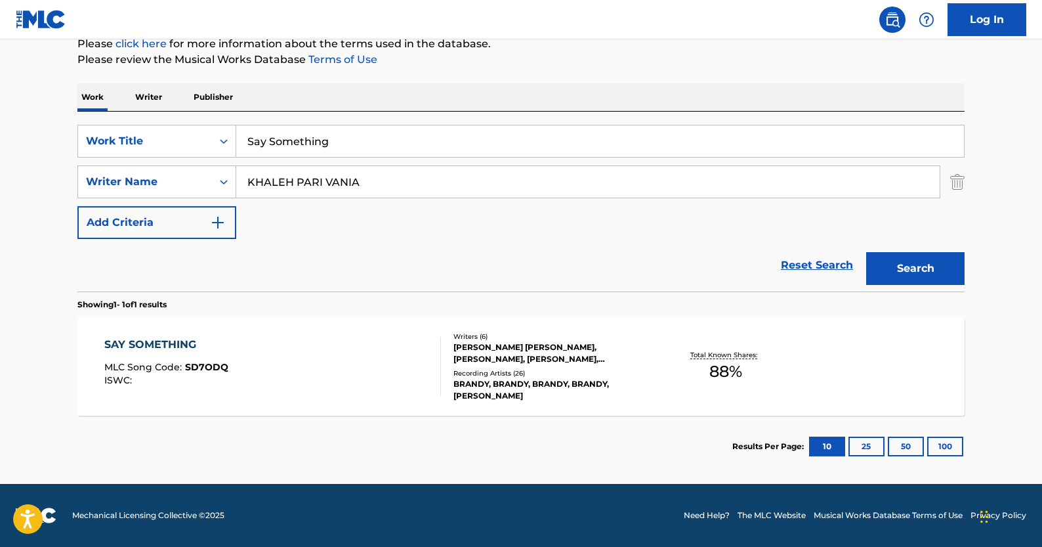
click at [733, 360] on span "88 %" at bounding box center [725, 372] width 33 height 24
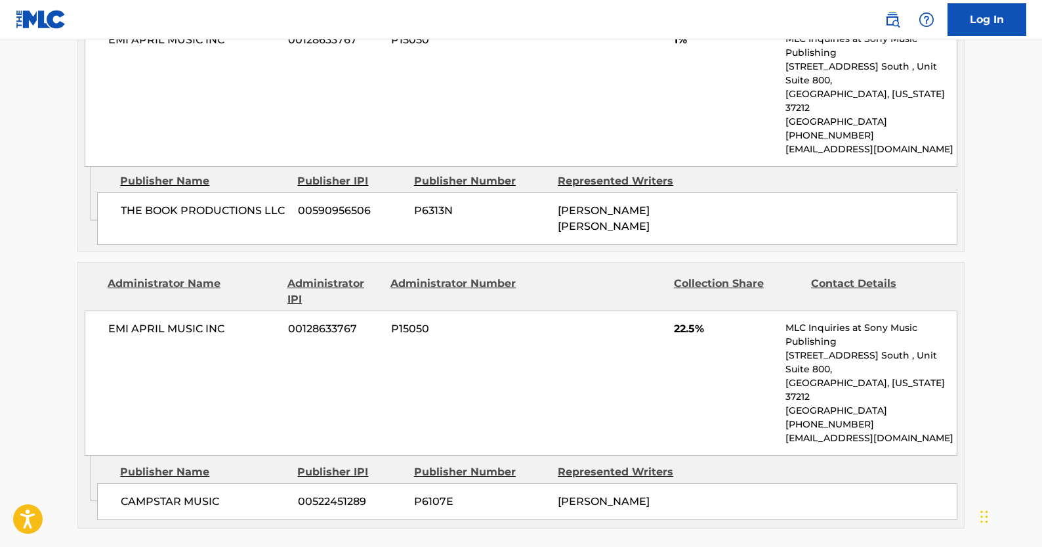
scroll to position [1847, 0]
